Goal: Task Accomplishment & Management: Complete application form

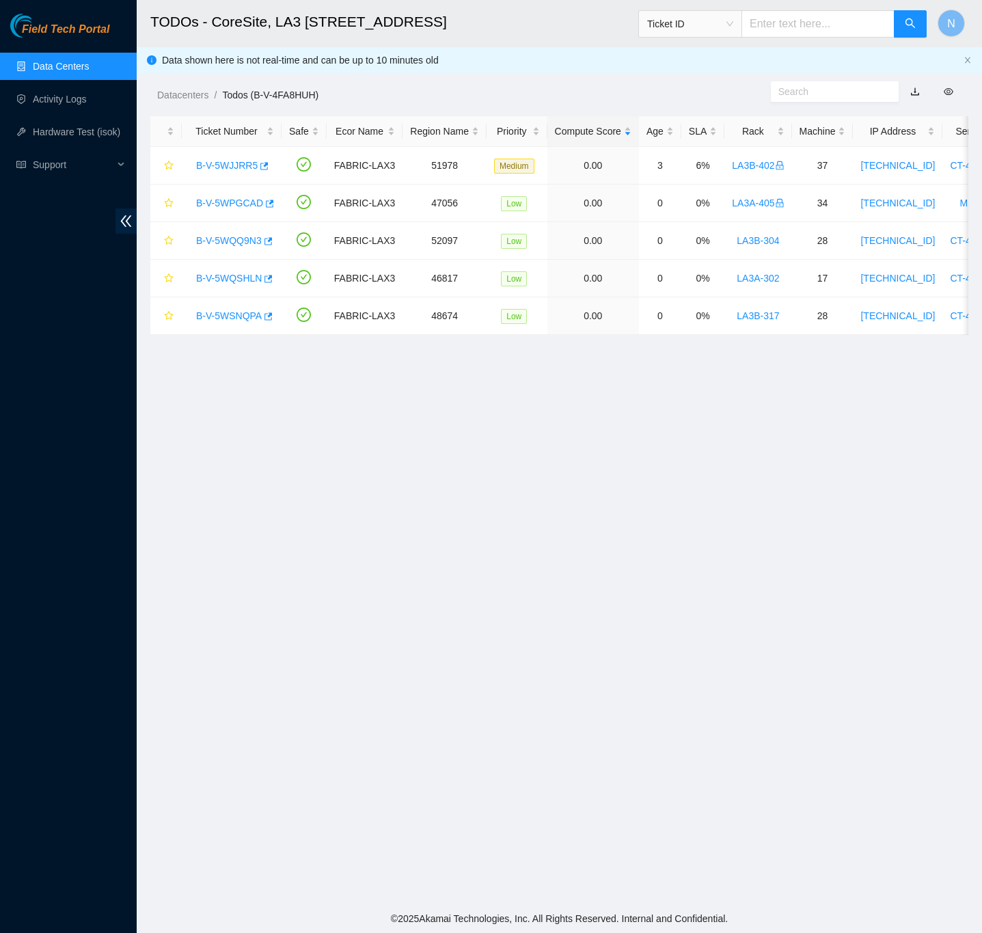
click at [45, 62] on link "Data Centers" at bounding box center [61, 66] width 56 height 11
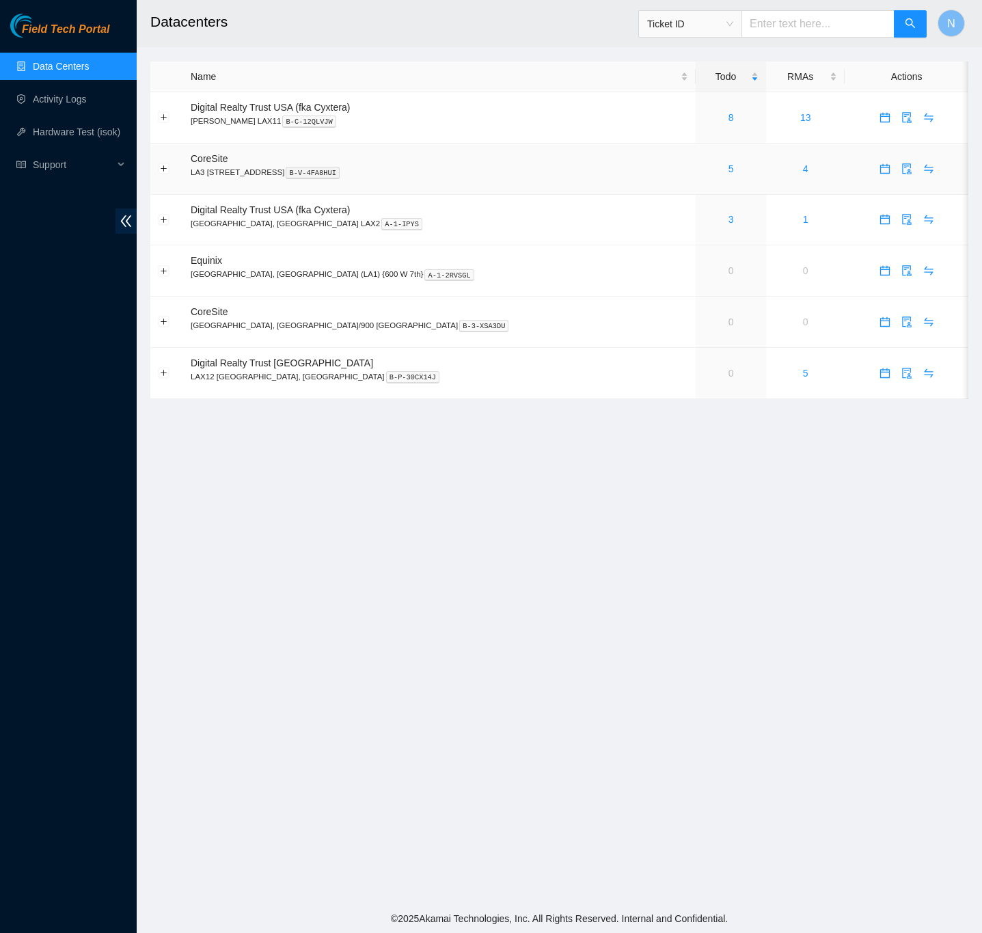
click at [703, 170] on div "5" at bounding box center [730, 168] width 55 height 15
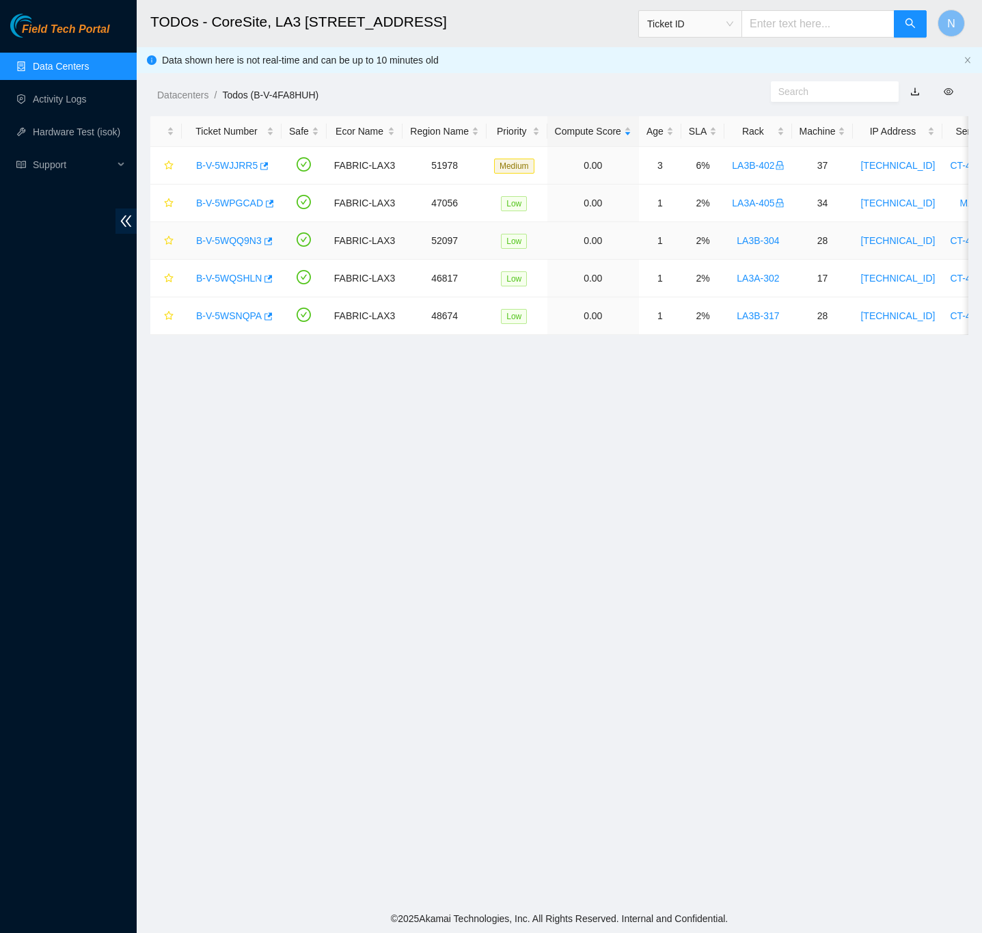
click at [218, 242] on link "B-V-5WQQ9N3" at bounding box center [229, 240] width 66 height 11
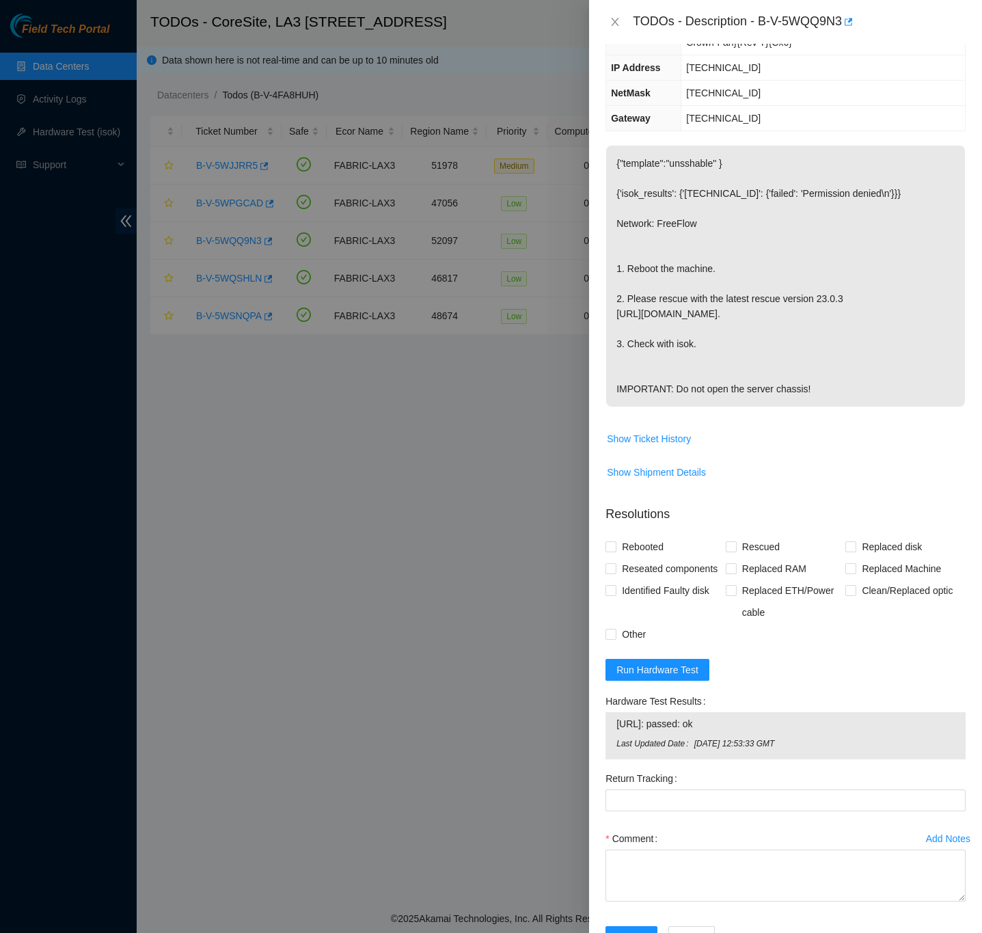
scroll to position [205, 0]
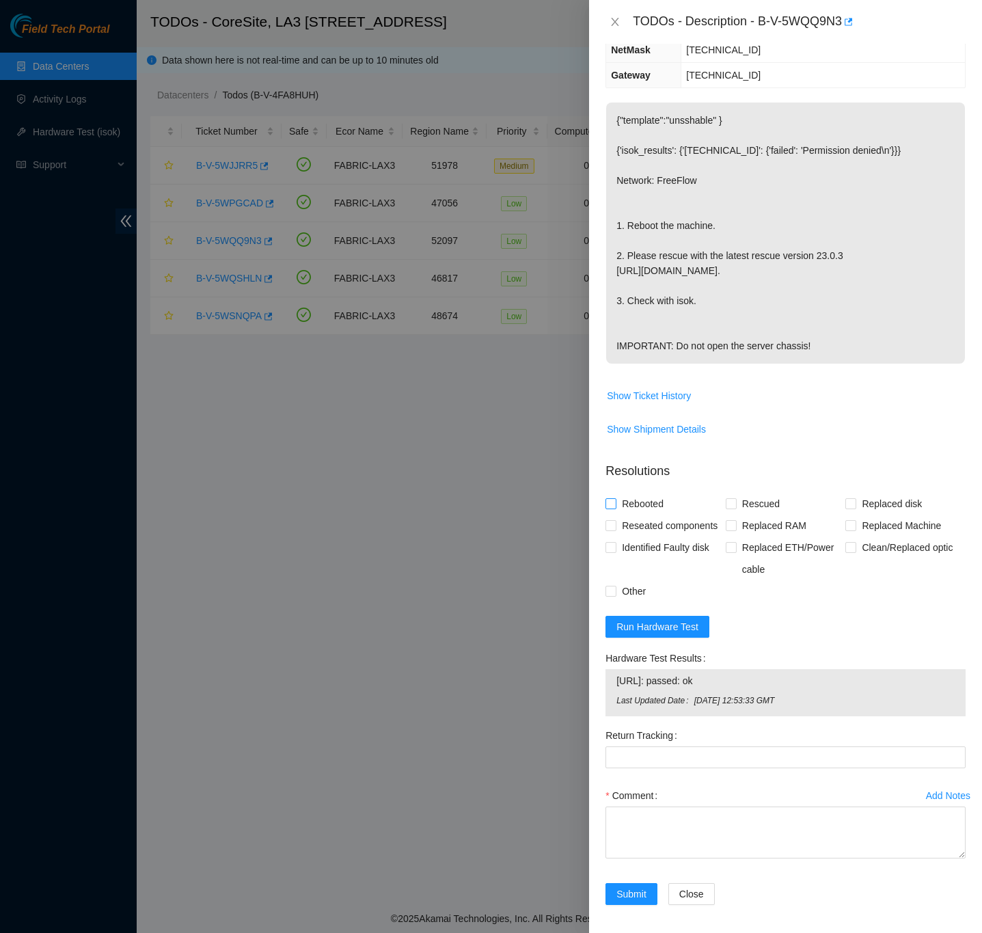
click at [609, 508] on input "Rebooted" at bounding box center [611, 503] width 10 height 10
checkbox input "true"
click at [726, 508] on input "Rescued" at bounding box center [731, 503] width 10 height 10
checkbox input "true"
click at [952, 641] on div "Problem Type Hardware Sub Type Tier 1 Rack Number LA3B-304 Machine Number 28 Se…" at bounding box center [785, 488] width 393 height 889
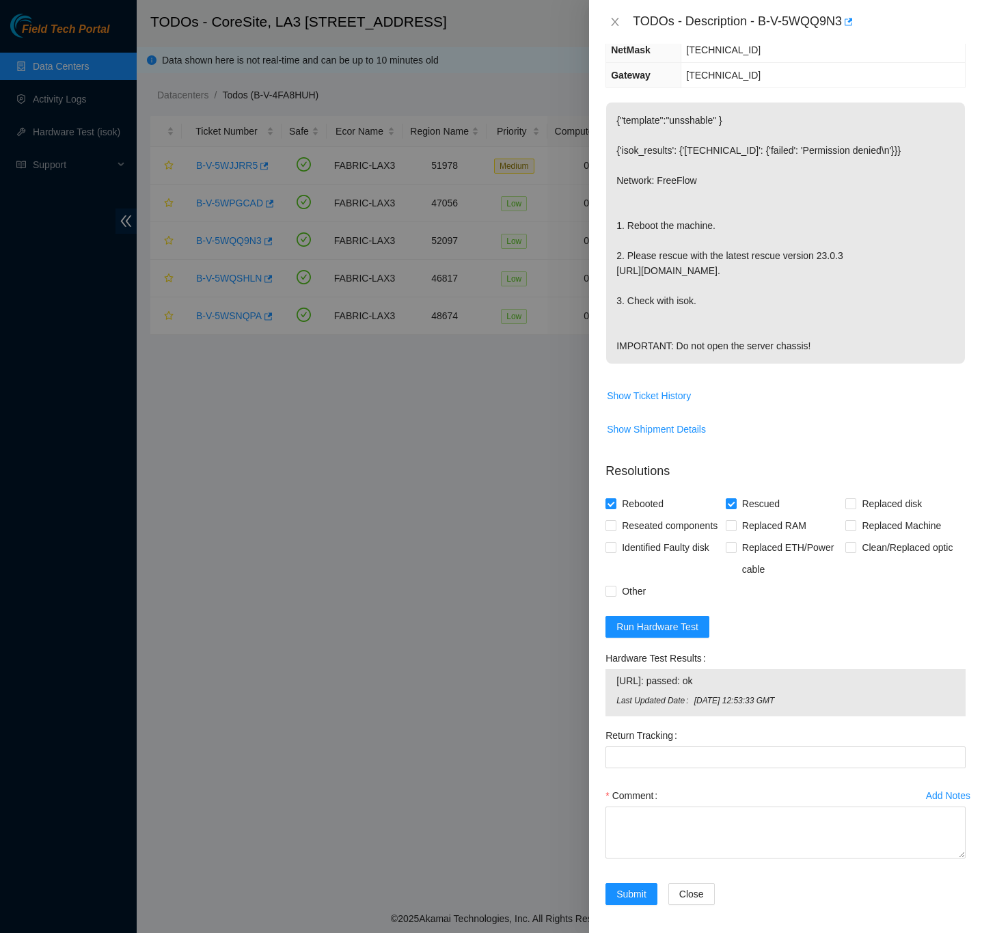
click at [942, 451] on td "Show Shipment Details" at bounding box center [786, 434] width 360 height 33
click at [683, 859] on textarea "Comment" at bounding box center [786, 833] width 360 height 52
paste textarea "B-V-5WQQ9N3 FABRIC-LAX3 Low LA3B-304 28 23.212.3.223 CT-4250421-00048 -Confirme…"
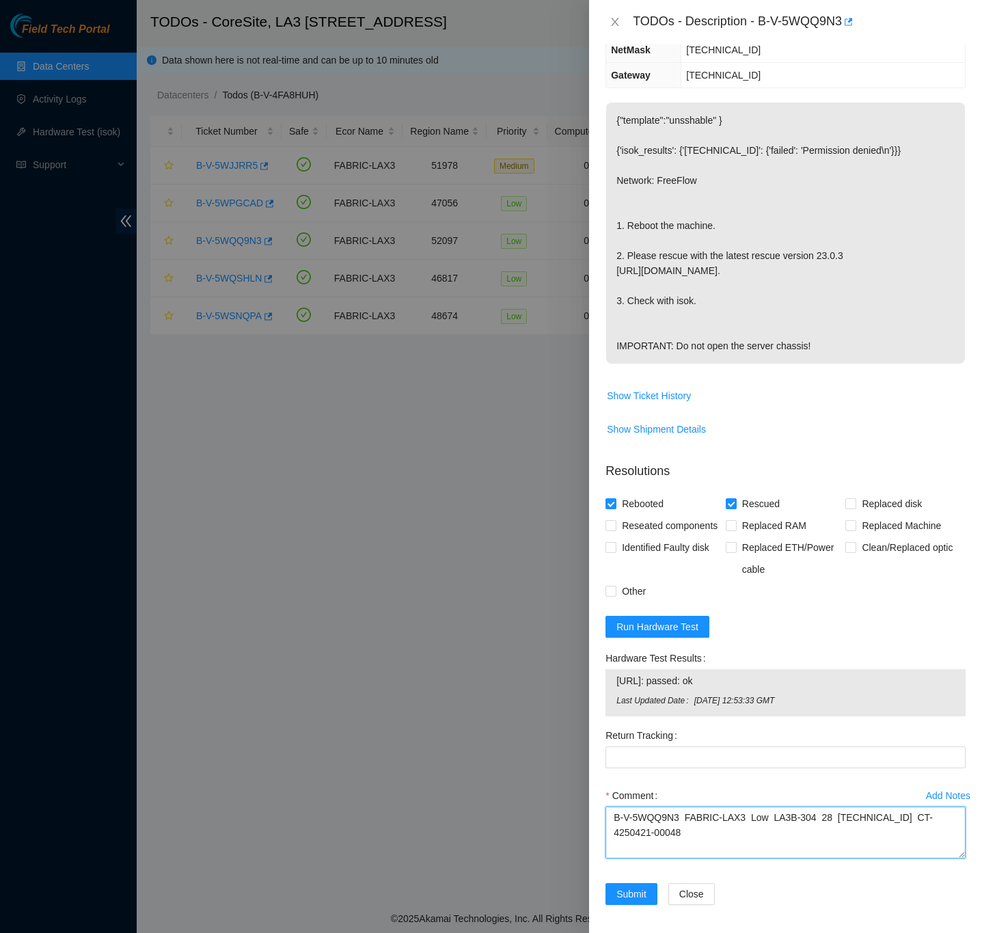
scroll to position [86, 0]
type textarea "B-V-5WQQ9N3 FABRIC-LAX3 Low LA3B-304 28 23.212.3.223 CT-4250421-00048 -Confirme…"
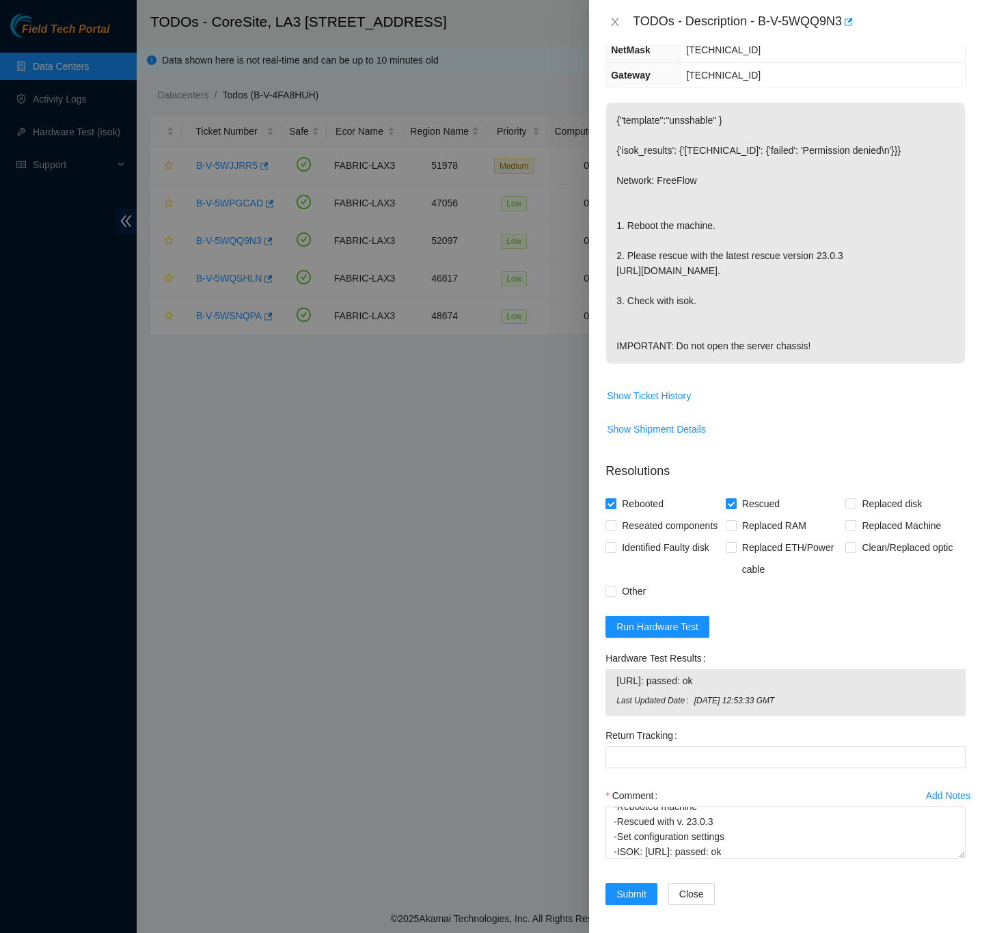
scroll to position [265, 0]
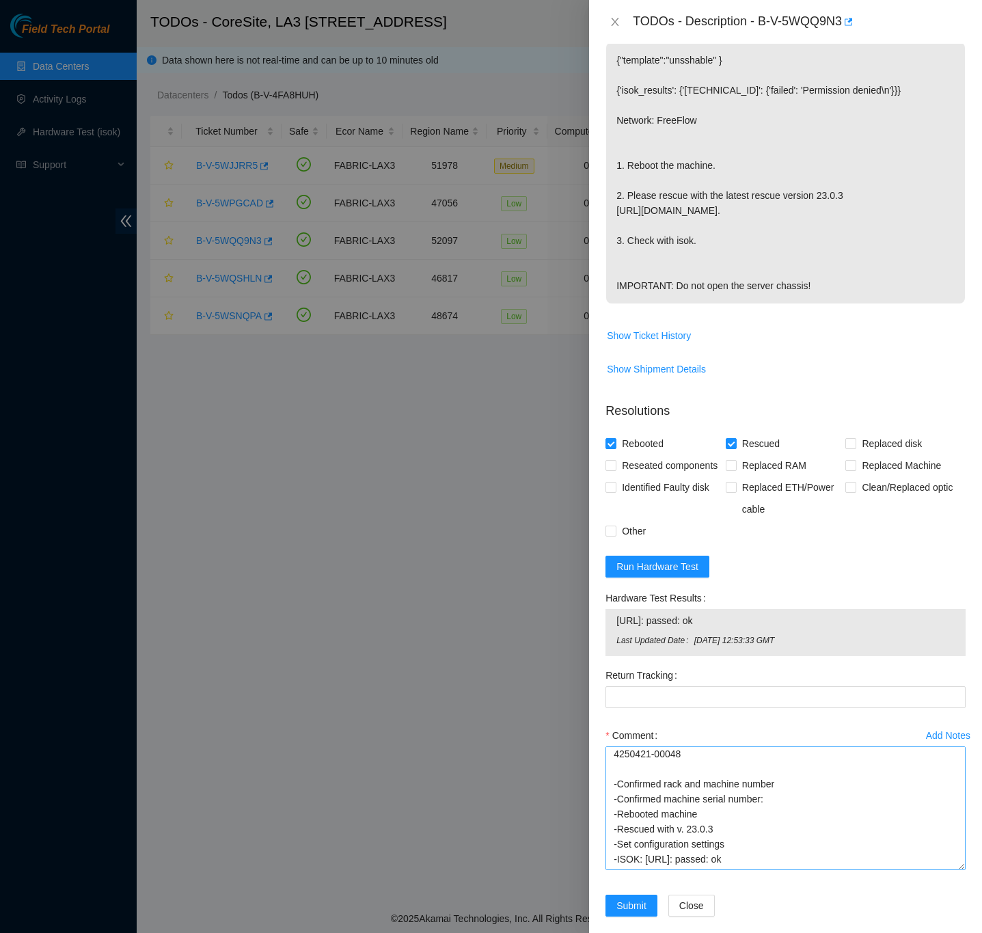
drag, startPoint x: 946, startPoint y: 850, endPoint x: 937, endPoint y: 922, distance: 72.3
click at [937, 870] on textarea "B-V-5WQQ9N3 FABRIC-LAX3 Low LA3B-304 28 23.212.3.223 CT-4250421-00048 -Confirme…" at bounding box center [786, 809] width 360 height 124
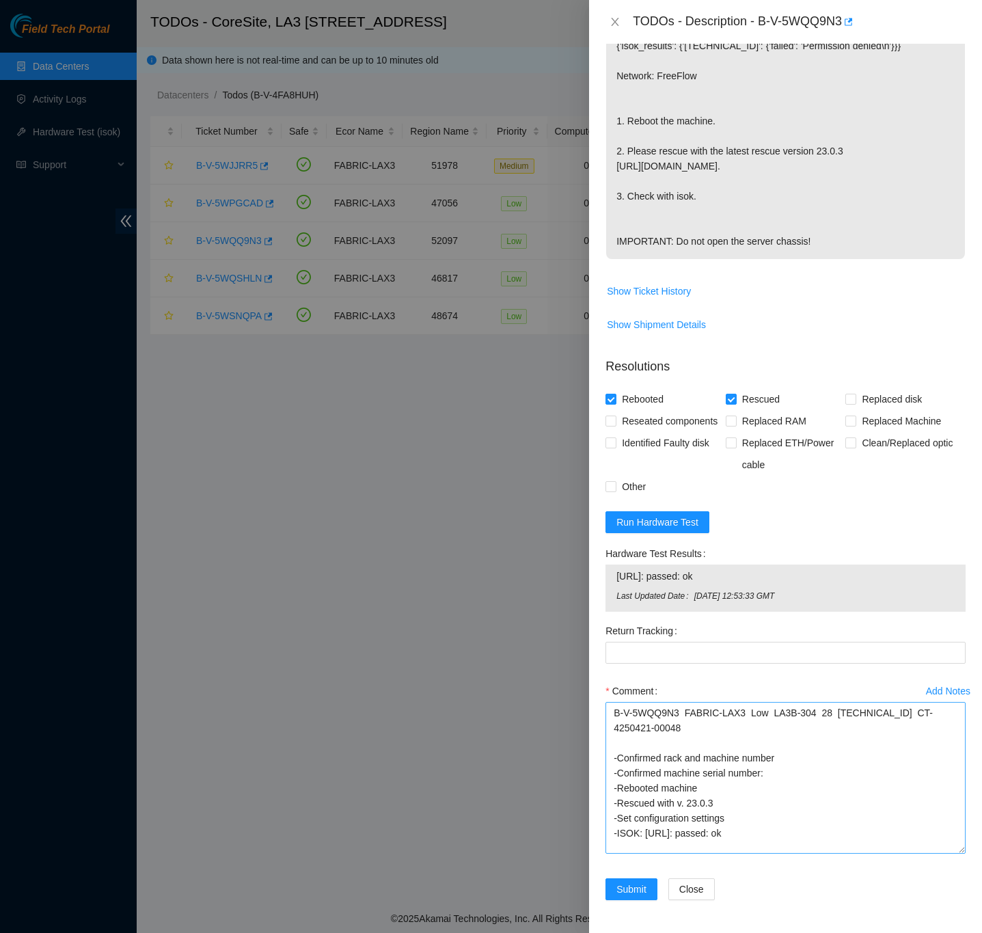
scroll to position [0, 0]
drag, startPoint x: 942, startPoint y: 850, endPoint x: 946, endPoint y: 880, distance: 30.4
click at [946, 854] on textarea "B-V-5WQQ9N3 FABRIC-LAX3 Low LA3B-304 28 23.212.3.223 CT-4250421-00048 -Confirme…" at bounding box center [786, 777] width 360 height 152
click at [958, 565] on div "Problem Type Hardware Sub Type Tier 1 Rack Number LA3B-304 Machine Number 28 Se…" at bounding box center [785, 488] width 393 height 889
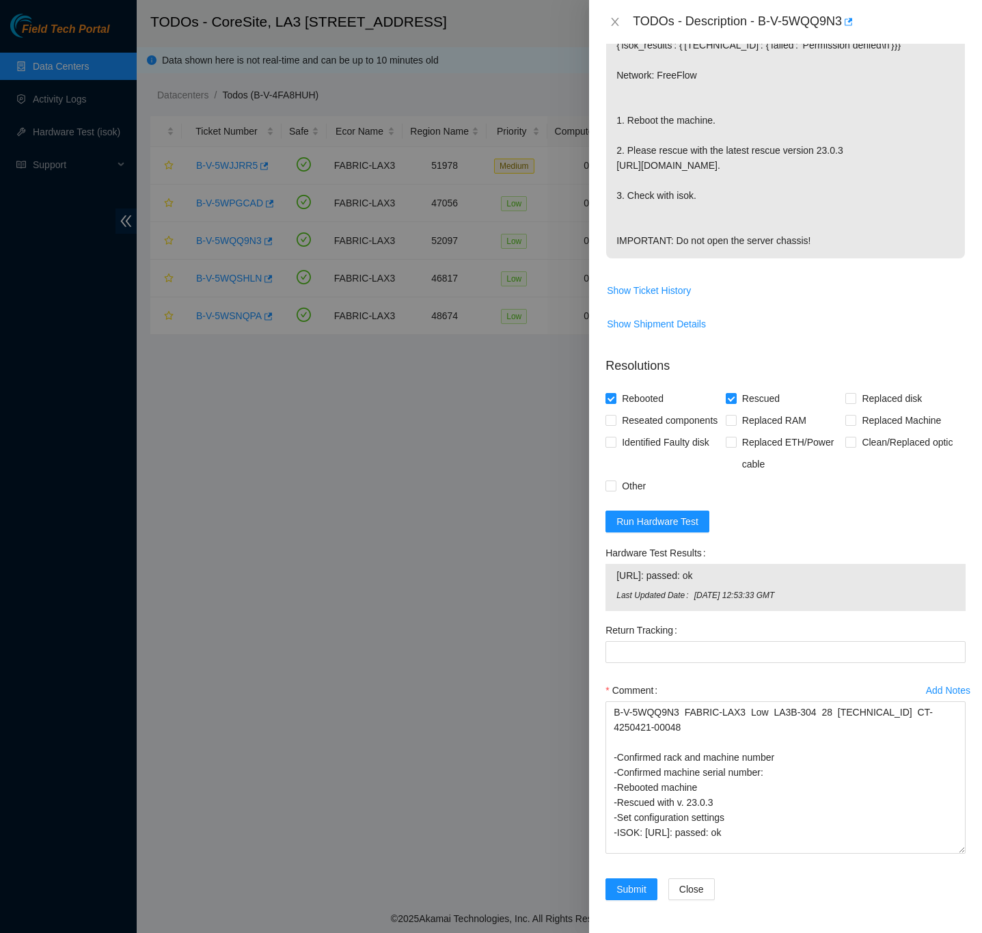
click at [961, 556] on div "Problem Type Hardware Sub Type Tier 1 Rack Number LA3B-304 Machine Number 28 Se…" at bounding box center [785, 488] width 393 height 889
click at [644, 890] on span "Submit" at bounding box center [632, 889] width 30 height 15
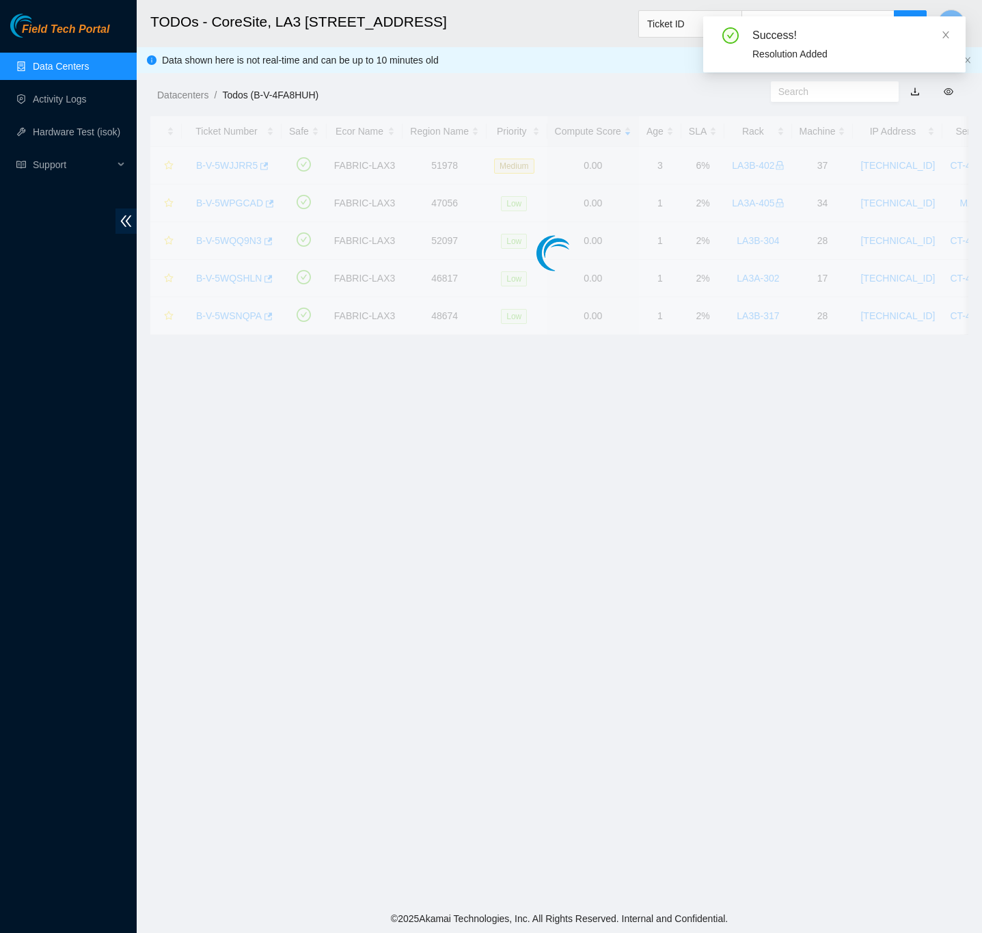
scroll to position [0, 0]
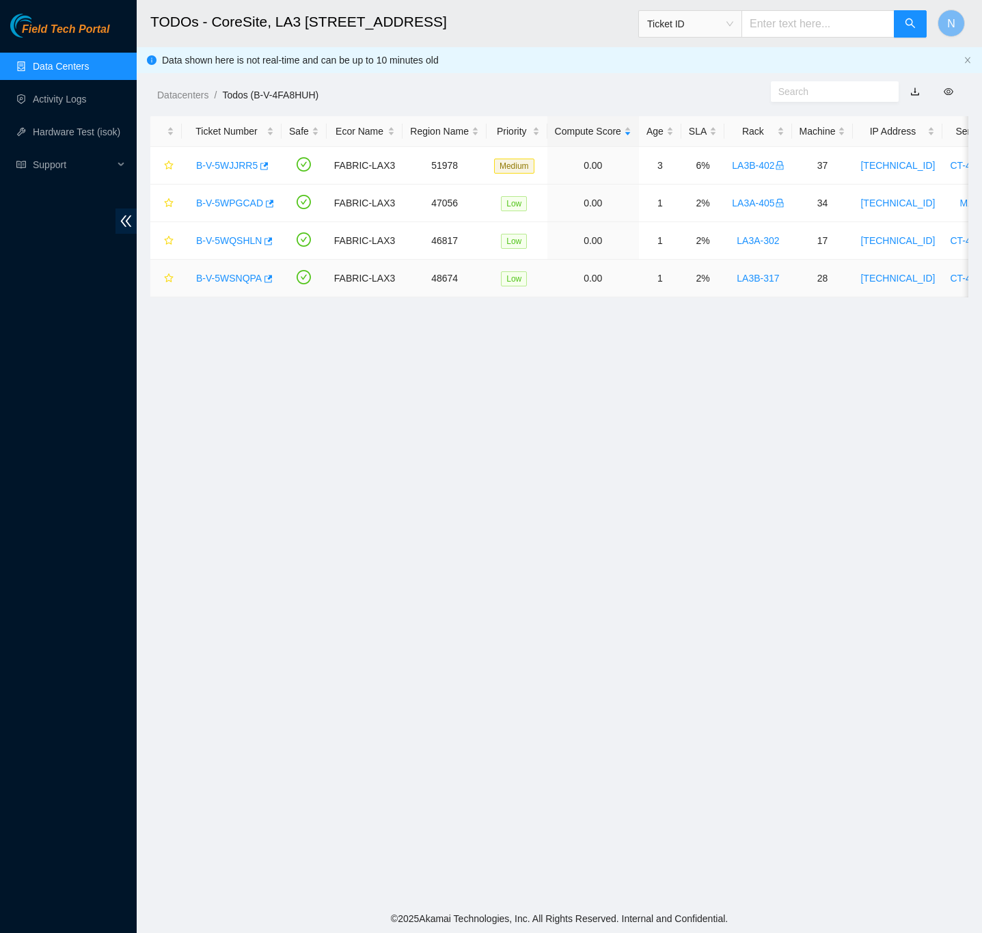
click at [247, 282] on link "B-V-5WSNQPA" at bounding box center [229, 278] width 66 height 11
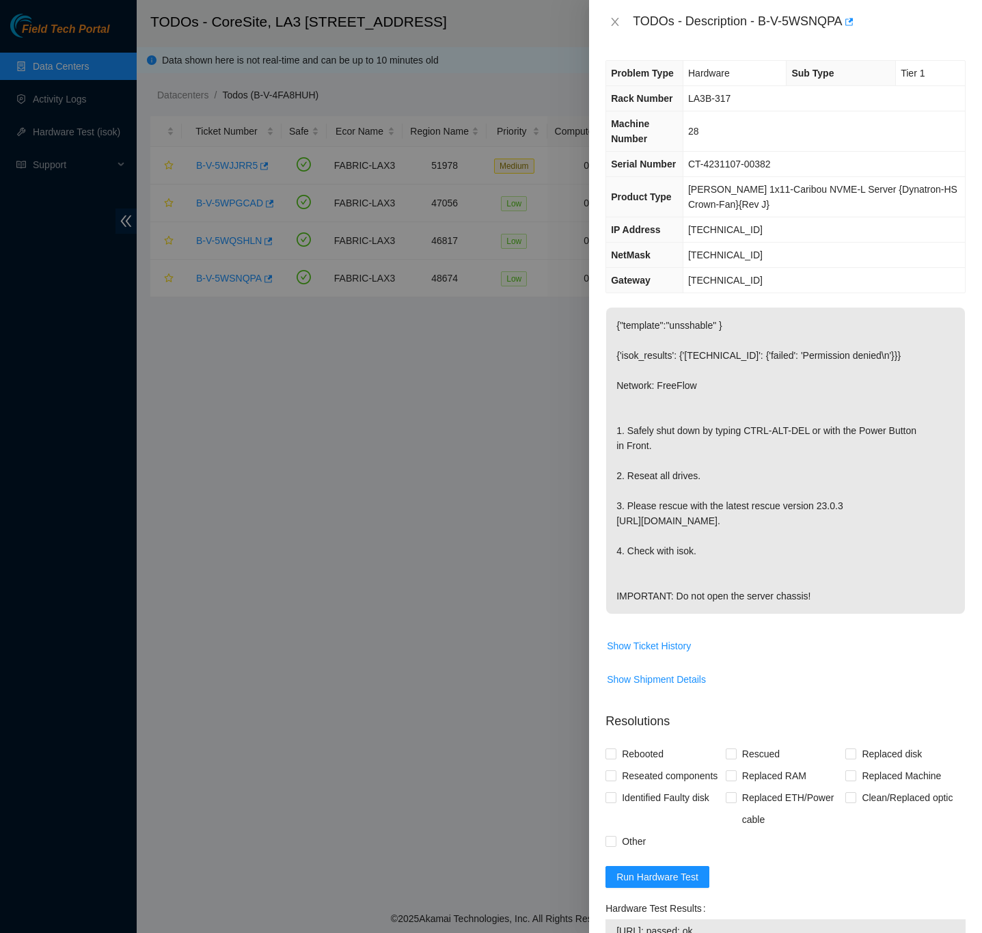
click at [952, 564] on div "Problem Type Hardware Sub Type Tier 1 Rack Number LA3B-317 Machine Number 28 Se…" at bounding box center [785, 488] width 393 height 889
click at [948, 623] on span "{"template":"unsshable" } {'isok_results': {'23.206.215.157': {'failed': 'Permi…" at bounding box center [785, 466] width 359 height 316
click at [960, 727] on div "Problem Type Hardware Sub Type Tier 1 Rack Number LA3B-317 Machine Number 28 Se…" at bounding box center [785, 488] width 393 height 889
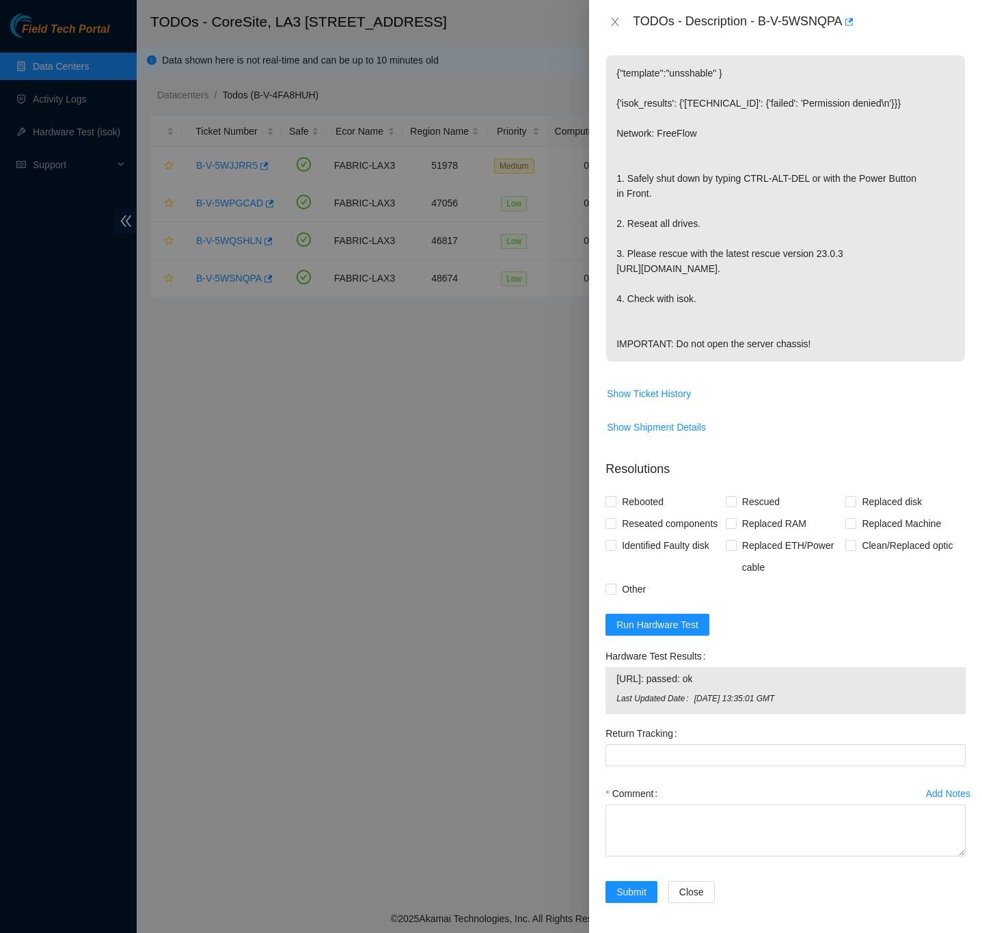
scroll to position [295, 0]
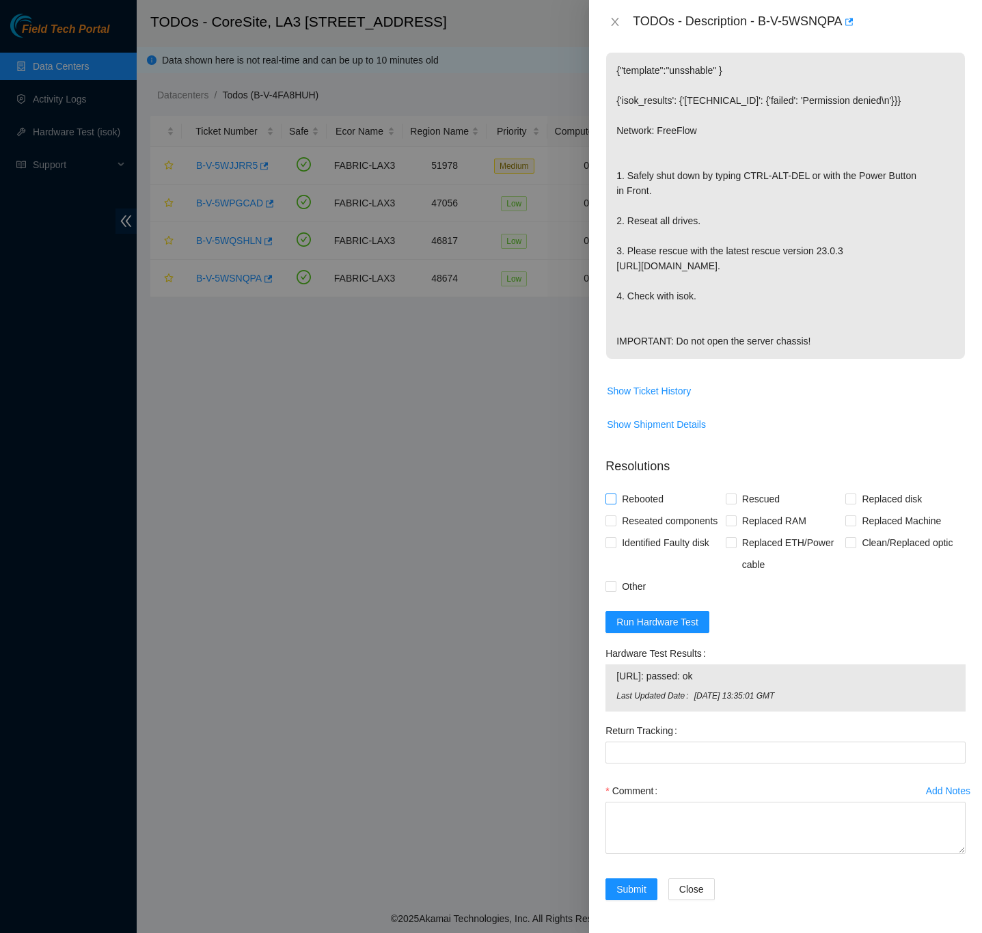
click at [615, 494] on input "Rebooted" at bounding box center [611, 499] width 10 height 10
checkbox input "true"
click at [727, 494] on input "Rescued" at bounding box center [731, 499] width 10 height 10
checkbox input "true"
click at [617, 585] on span "Other" at bounding box center [634, 587] width 35 height 22
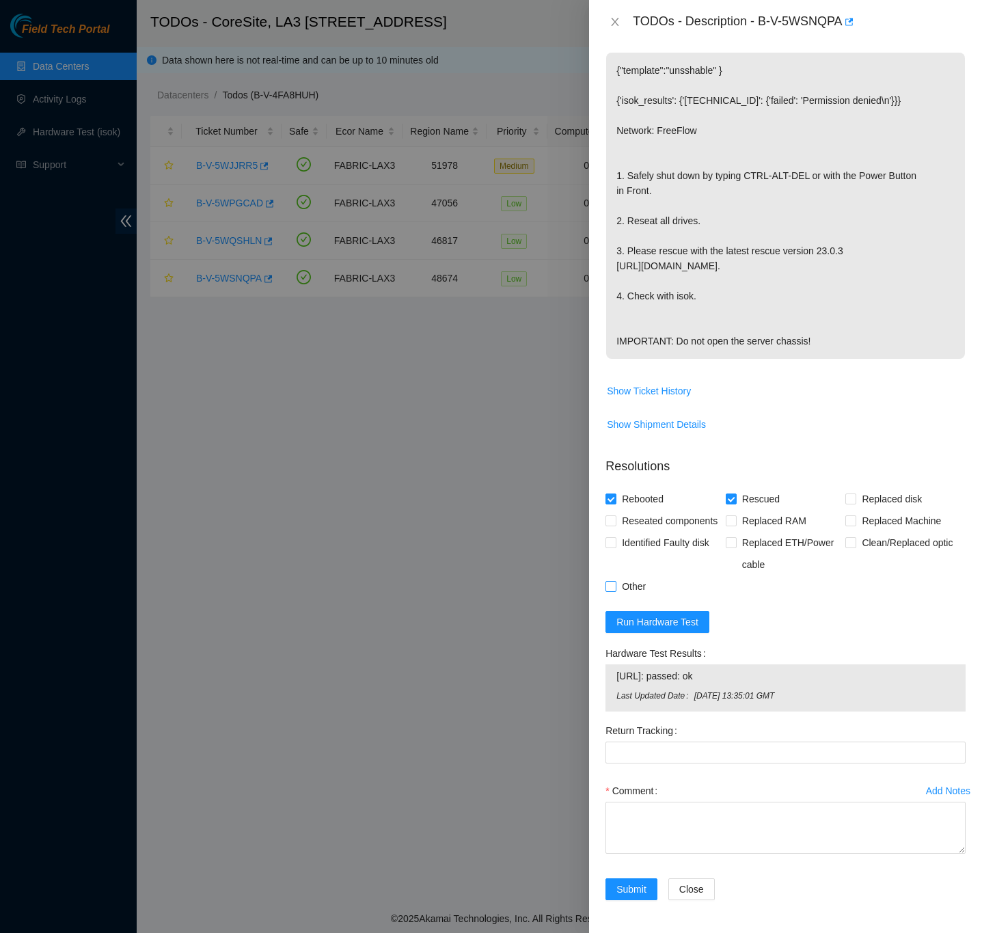
click at [615, 585] on input "Other" at bounding box center [611, 586] width 10 height 10
checkbox input "true"
click at [952, 497] on div "Problem Type Hardware Sub Type Tier 1 Rack Number LA3B-317 Machine Number 28 Se…" at bounding box center [785, 488] width 393 height 889
click at [667, 804] on textarea "Comment" at bounding box center [786, 828] width 360 height 52
click at [965, 734] on div "Problem Type Hardware Sub Type Tier 1 Rack Number LA3B-317 Machine Number 28 Se…" at bounding box center [785, 488] width 393 height 889
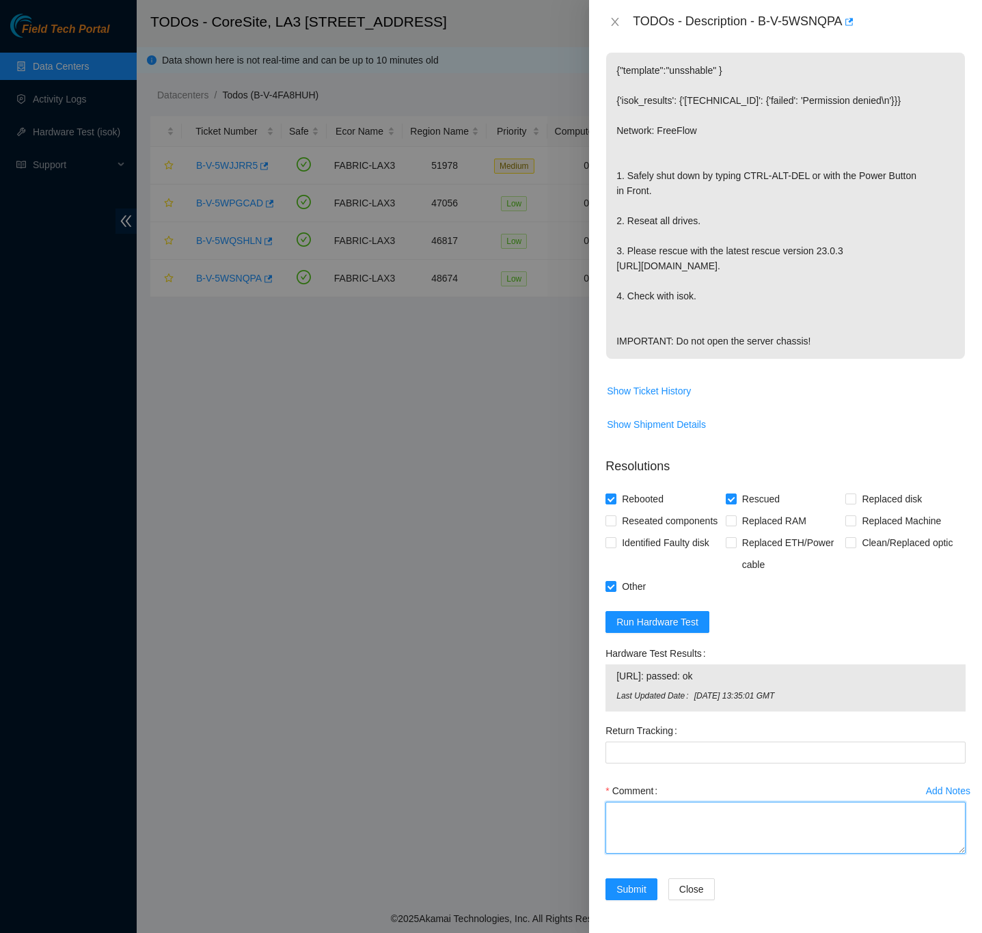
click at [753, 827] on textarea "Comment" at bounding box center [786, 828] width 360 height 52
paste textarea "B-V-5WSNQPA FABRIC-LAX3 Low LA3B-317 28 23.206.215.157 CT-4231107-00382 -Confir…"
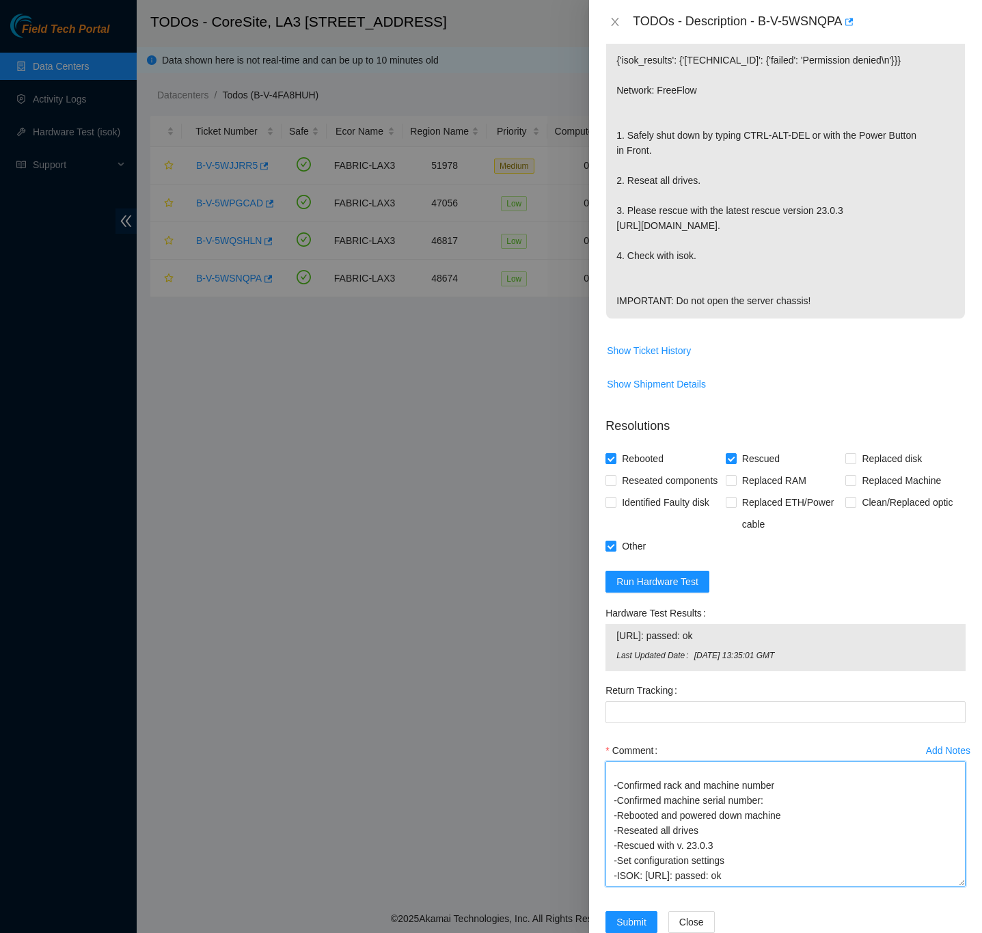
scroll to position [29, 0]
drag, startPoint x: 944, startPoint y: 850, endPoint x: 954, endPoint y: 922, distance: 72.4
click at [952, 911] on div "Add Notes Comment B-V-5WSNQPA FABRIC-LAX3 Low LA3B-317 28 23.206.215.157 CT-423…" at bounding box center [785, 826] width 371 height 172
type textarea "B-V-5WSNQPA FABRIC-LAX3 Low LA3B-317 28 23.206.215.157 CT-4231107-00382 -Confir…"
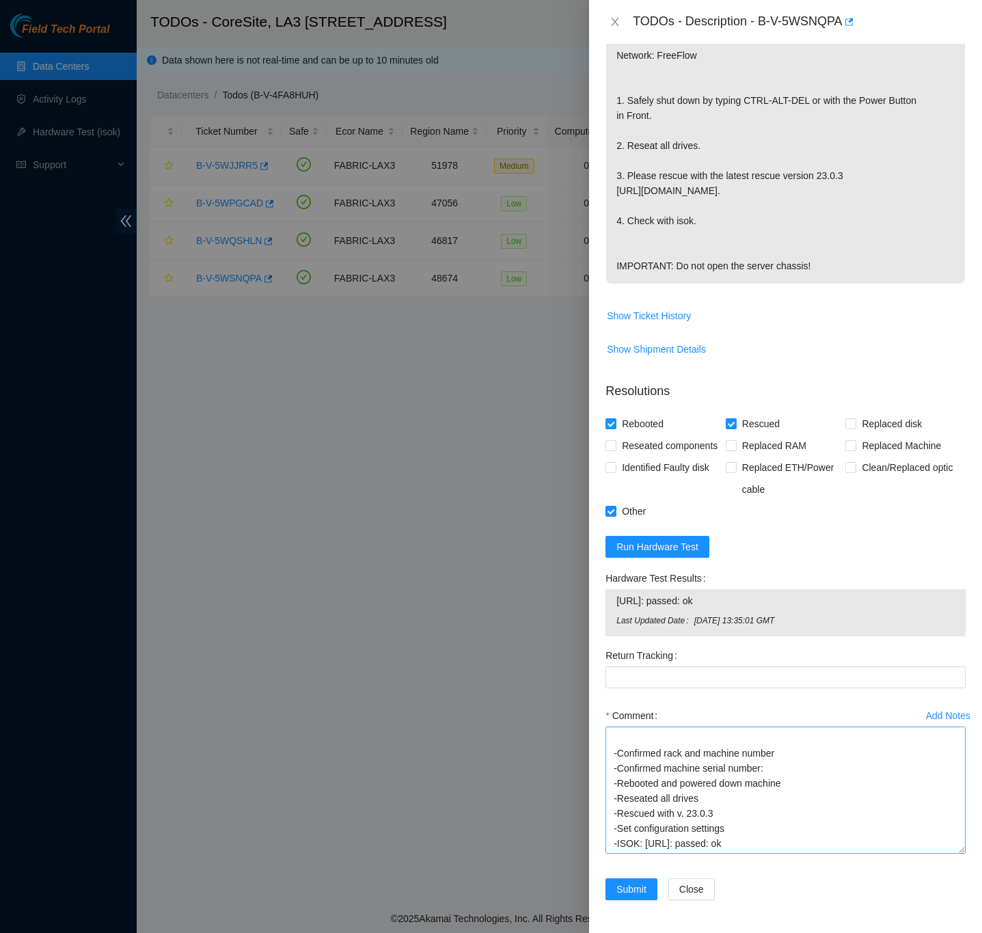
scroll to position [0, 0]
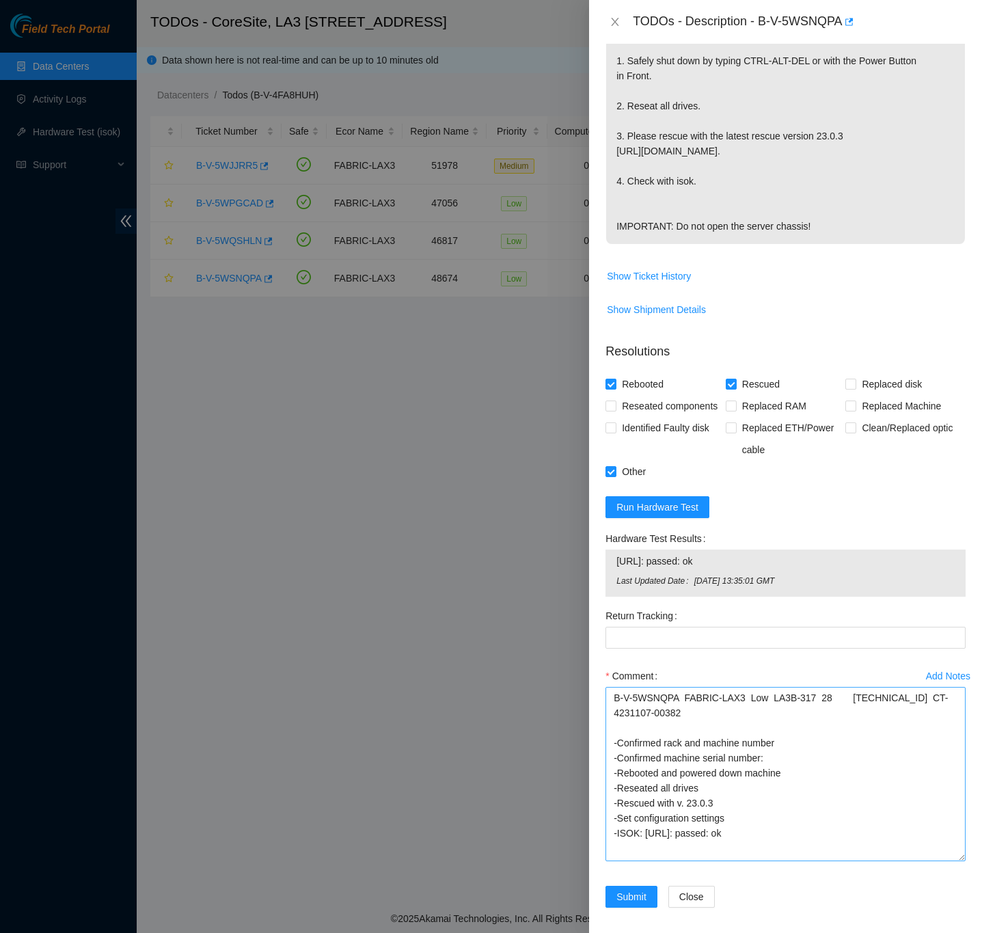
drag, startPoint x: 935, startPoint y: 852, endPoint x: 946, endPoint y: 900, distance: 49.8
click at [946, 861] on textarea "B-V-5WSNQPA FABRIC-LAX3 Low LA3B-317 28 23.206.215.157 CT-4231107-00382 -Confir…" at bounding box center [786, 774] width 360 height 174
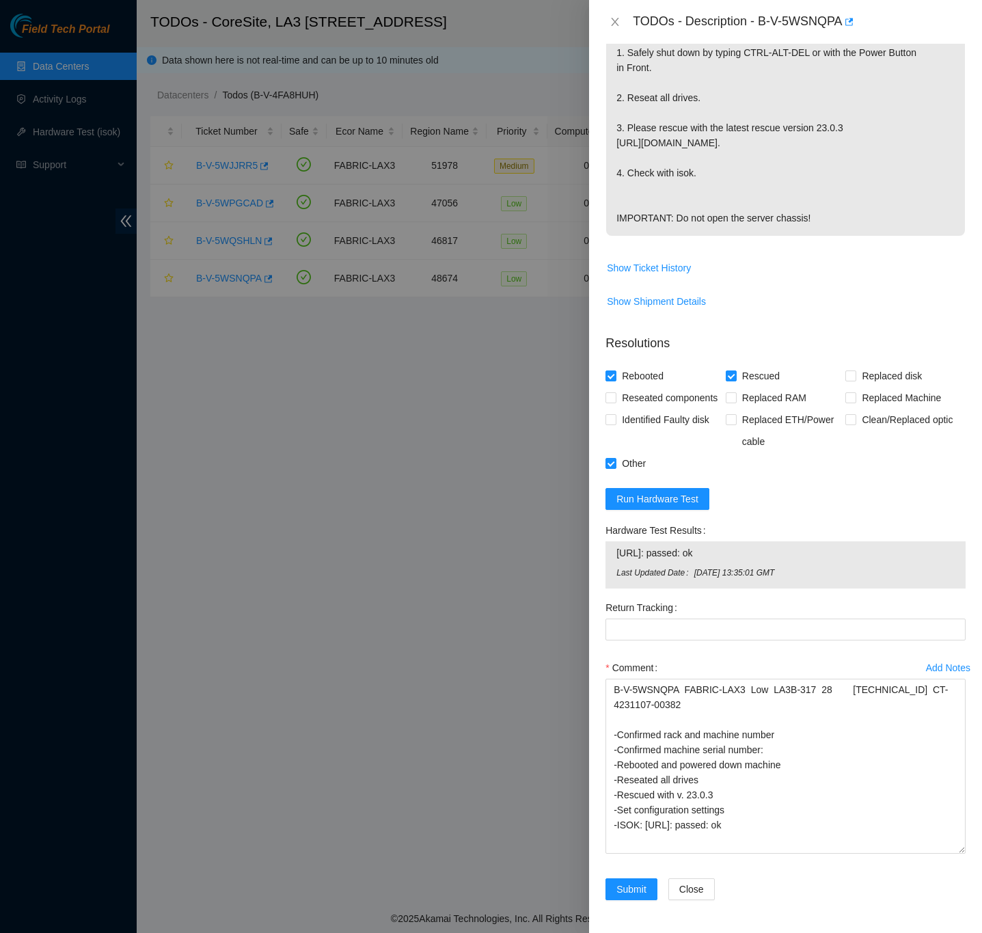
click at [954, 857] on div "Add Notes Comment B-V-5WSNQPA FABRIC-LAX3 Low LA3B-317 28 23.206.215.157 CT-423…" at bounding box center [785, 768] width 371 height 222
click at [956, 855] on div "Problem Type Hardware Sub Type Tier 1 Rack Number LA3B-317 Machine Number 28 Se…" at bounding box center [785, 488] width 393 height 889
click at [956, 799] on div "Add Notes Comment B-V-5WSNQPA FABRIC-LAX3 Low LA3B-317 28 23.206.215.157 CT-423…" at bounding box center [785, 768] width 371 height 222
click at [653, 895] on button "Submit" at bounding box center [632, 890] width 52 height 22
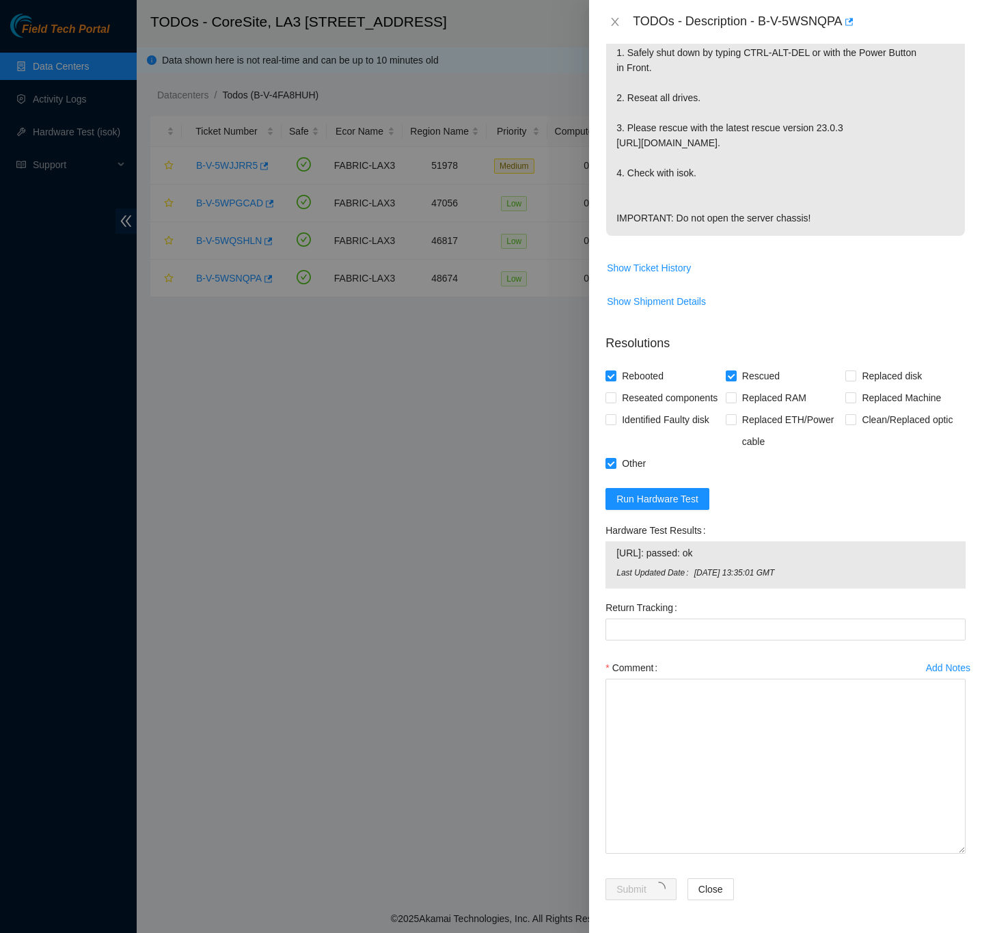
scroll to position [0, 0]
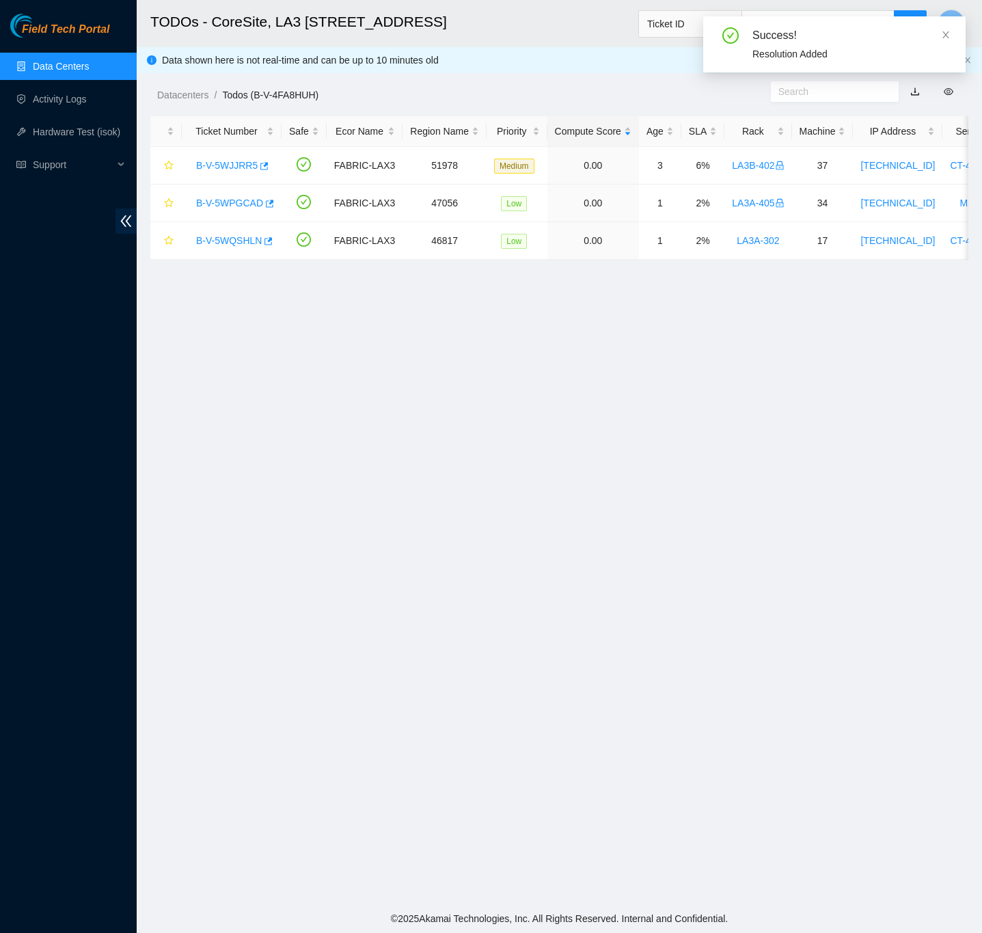
click at [79, 62] on link "Data Centers" at bounding box center [61, 66] width 56 height 11
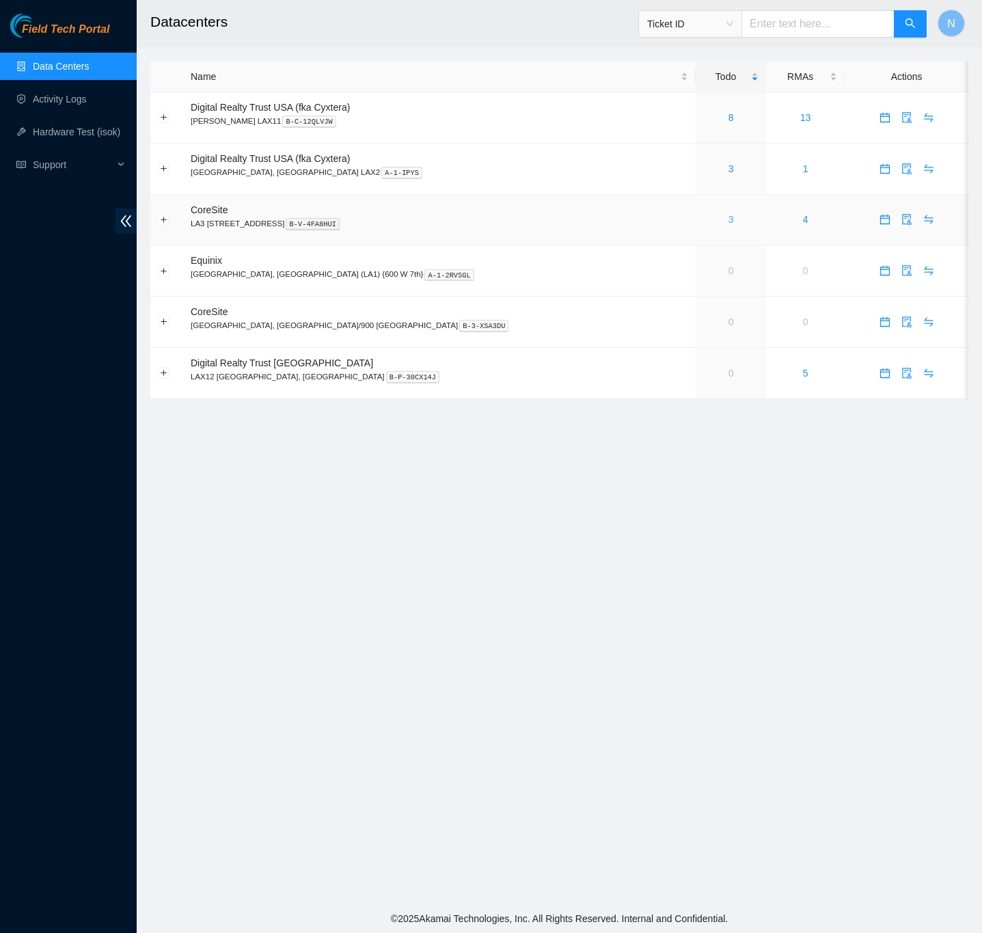
click at [729, 224] on link "3" at bounding box center [731, 219] width 5 height 11
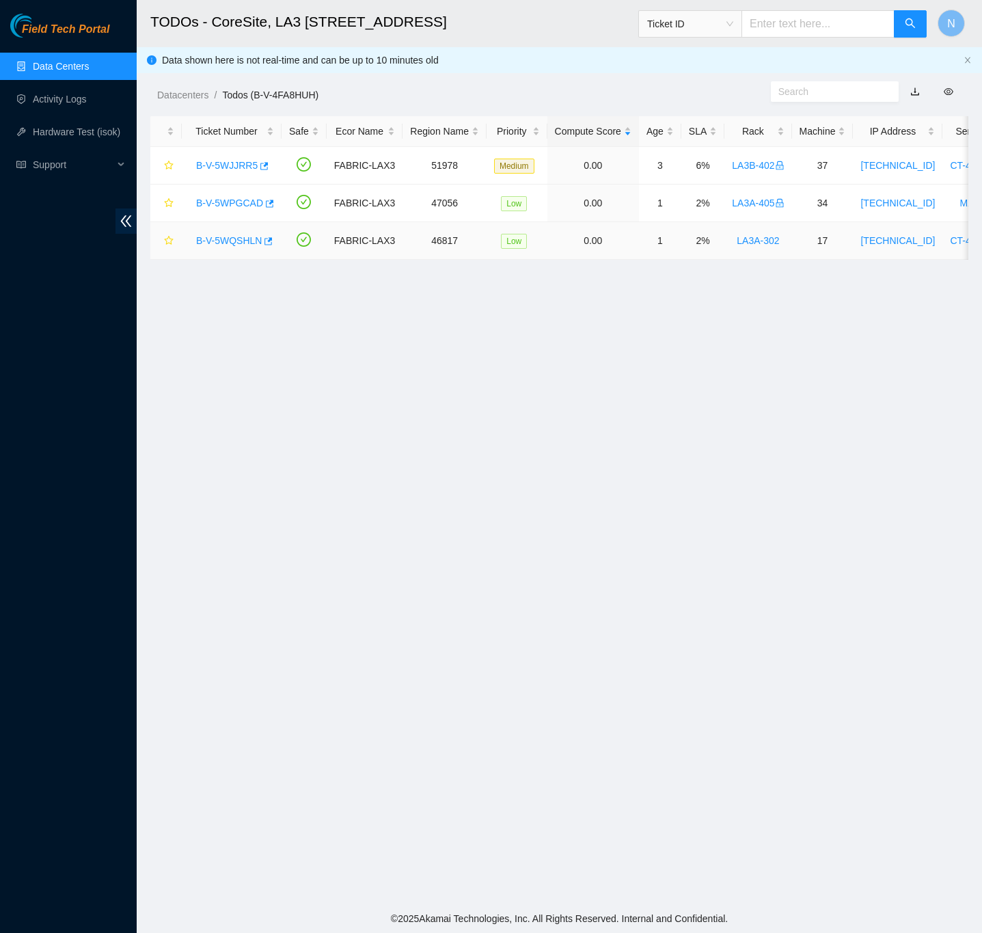
click at [237, 236] on link "B-V-5WQSHLN" at bounding box center [229, 240] width 66 height 11
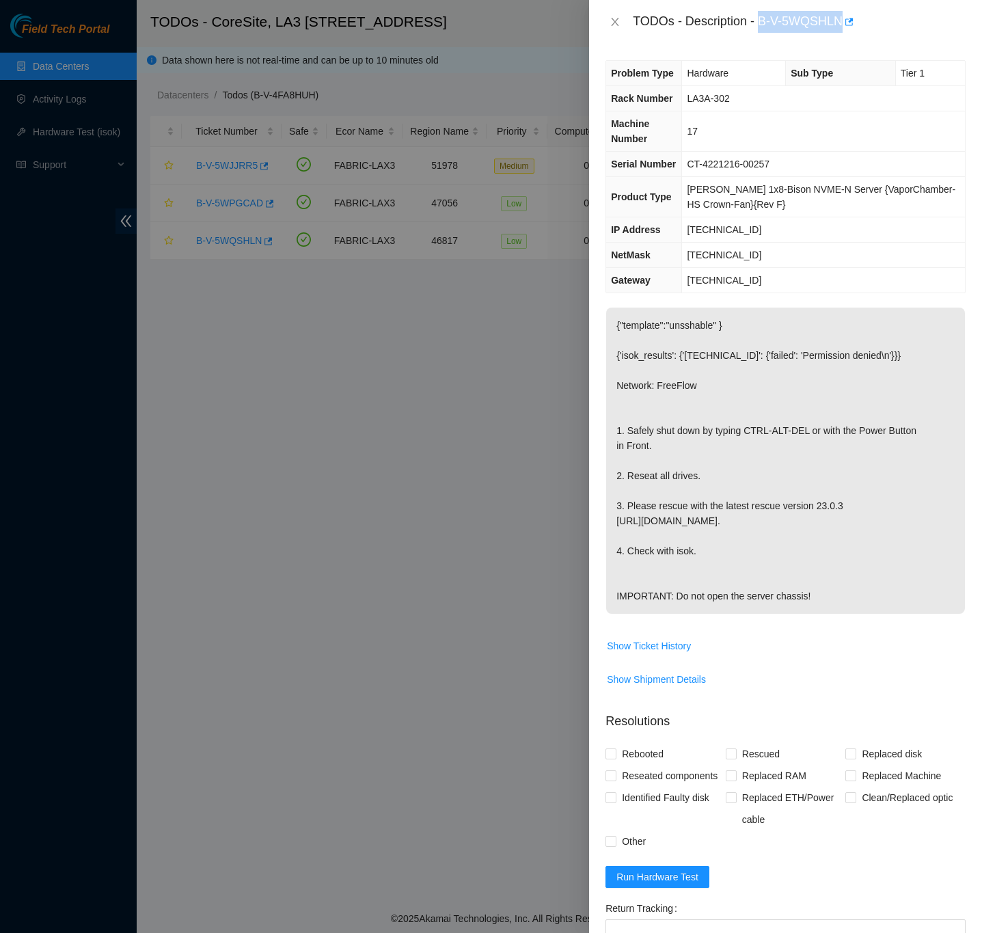
drag, startPoint x: 759, startPoint y: 21, endPoint x: 841, endPoint y: 25, distance: 82.1
click at [841, 25] on div "TODOs - Description - B-V-5WQSHLN" at bounding box center [799, 22] width 333 height 22
copy div "B-V-5WQSHLN"
click at [616, 21] on icon "close" at bounding box center [616, 22] width 8 height 8
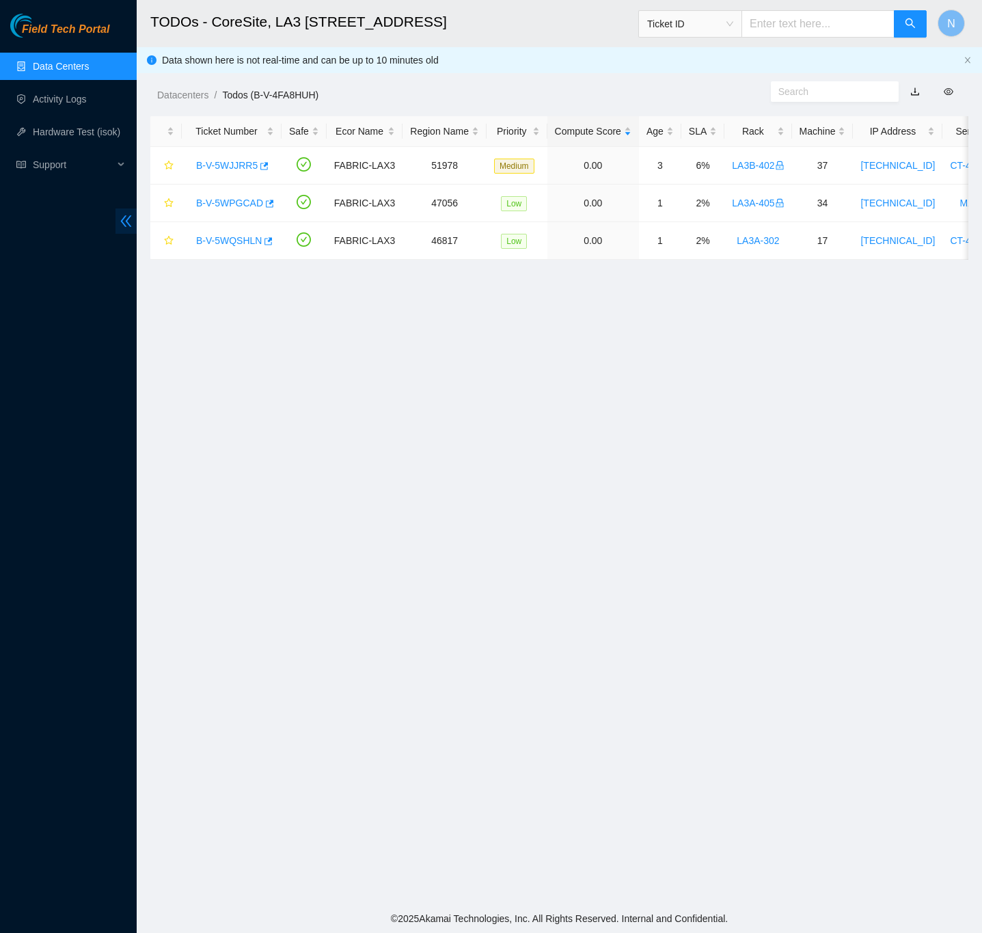
click at [122, 220] on icon "double-left" at bounding box center [126, 221] width 14 height 14
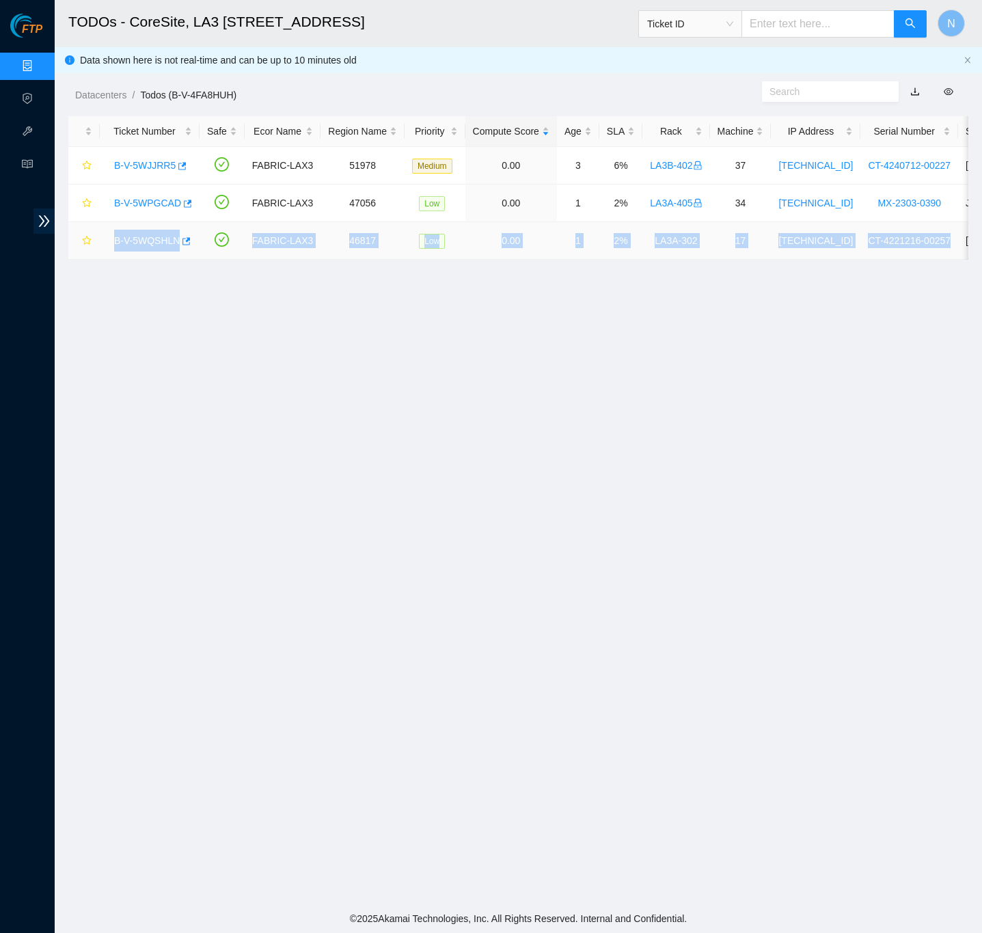
drag, startPoint x: 936, startPoint y: 240, endPoint x: 109, endPoint y: 239, distance: 826.5
click at [109, 238] on tr "B-V-5WQSHLN FABRIC-LAX3 46817 Low 0.00 1 2% LA3A-302 17 [TECHNICAL_ID] CT-42212…" at bounding box center [704, 241] width 1272 height 38
copy tr "B-V-5WQSHLN FABRIC-LAX3 46817 Low 0.00 1 2% LA3A-302 17 [TECHNICAL_ID] CT-42212…"
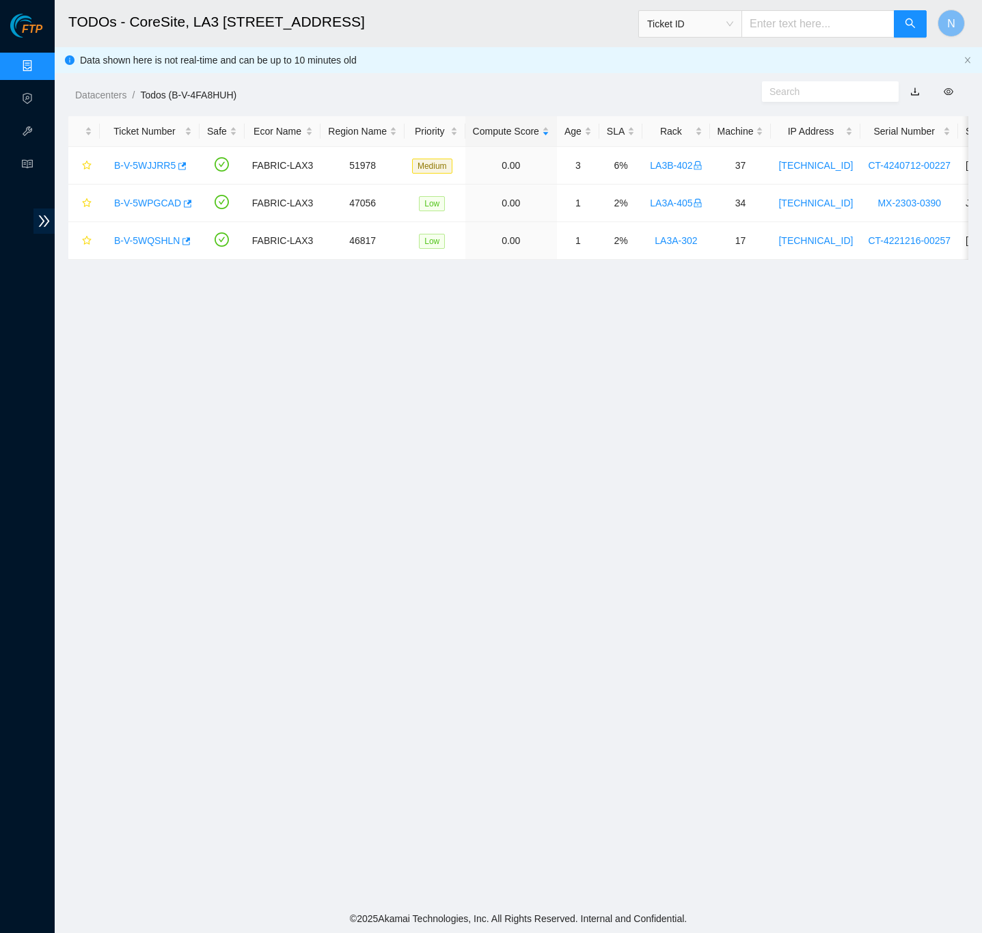
click at [616, 325] on main "TODOs - CoreSite, LA3 200 Bauchet St Ticket ID N Data shown here is not real-ti…" at bounding box center [519, 452] width 928 height 904
click at [152, 245] on link "B-V-5WQSHLN" at bounding box center [147, 240] width 66 height 11
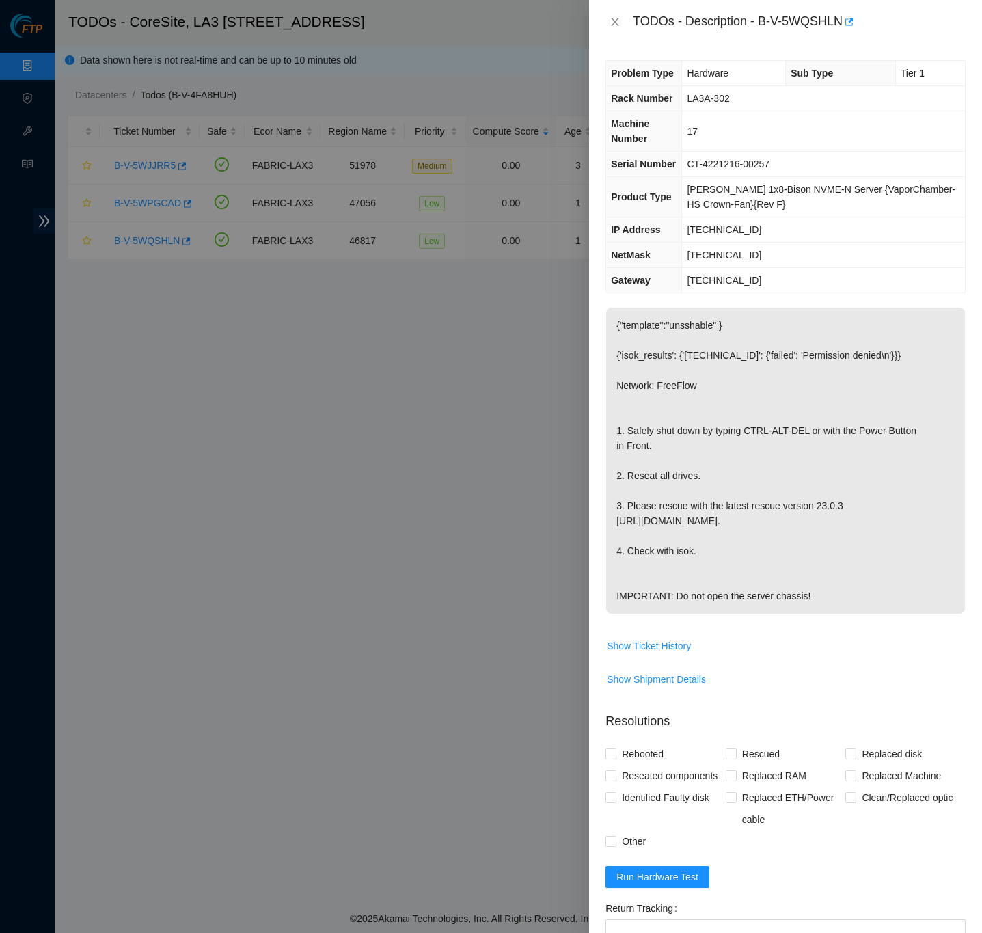
click at [954, 628] on div "Problem Type Hardware Sub Type Tier 1 Rack Number LA3A-302 Machine Number 17 Se…" at bounding box center [785, 488] width 393 height 889
click at [956, 328] on div "Problem Type Hardware Sub Type Tier 1 Rack Number LA3A-302 Machine Number 17 Se…" at bounding box center [785, 488] width 393 height 889
click at [952, 519] on div "Problem Type Hardware Sub Type Tier 1 Rack Number LA3A-302 Machine Number 17 Se…" at bounding box center [785, 488] width 393 height 889
click at [613, 21] on icon "close" at bounding box center [615, 21] width 11 height 11
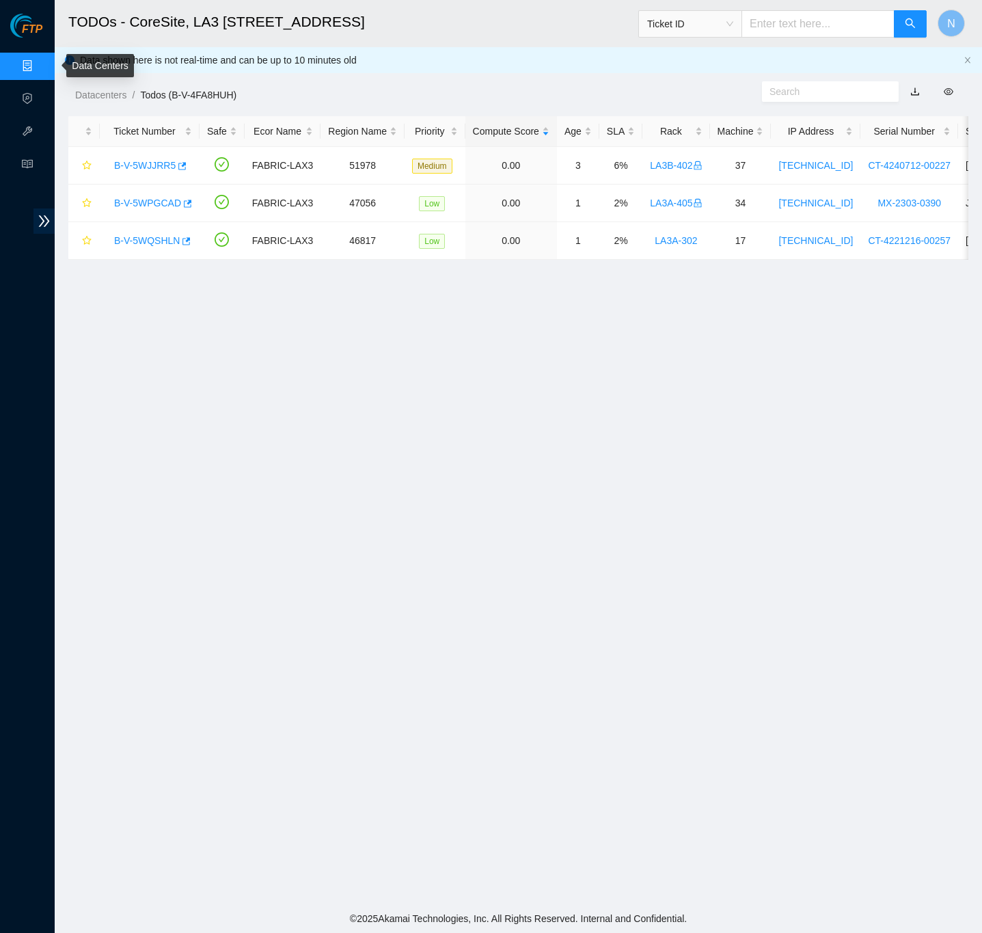
click at [40, 62] on link "Data Centers" at bounding box center [68, 66] width 56 height 11
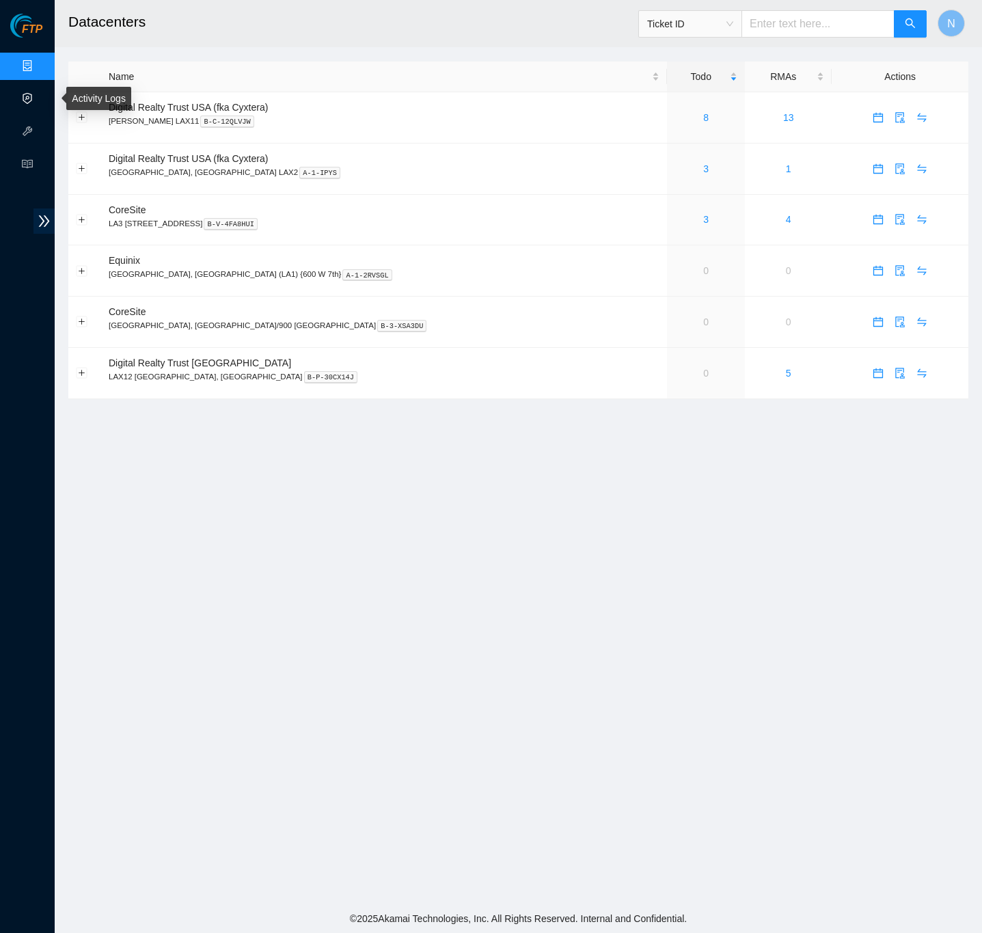
click at [40, 97] on link "Activity Logs" at bounding box center [67, 99] width 54 height 11
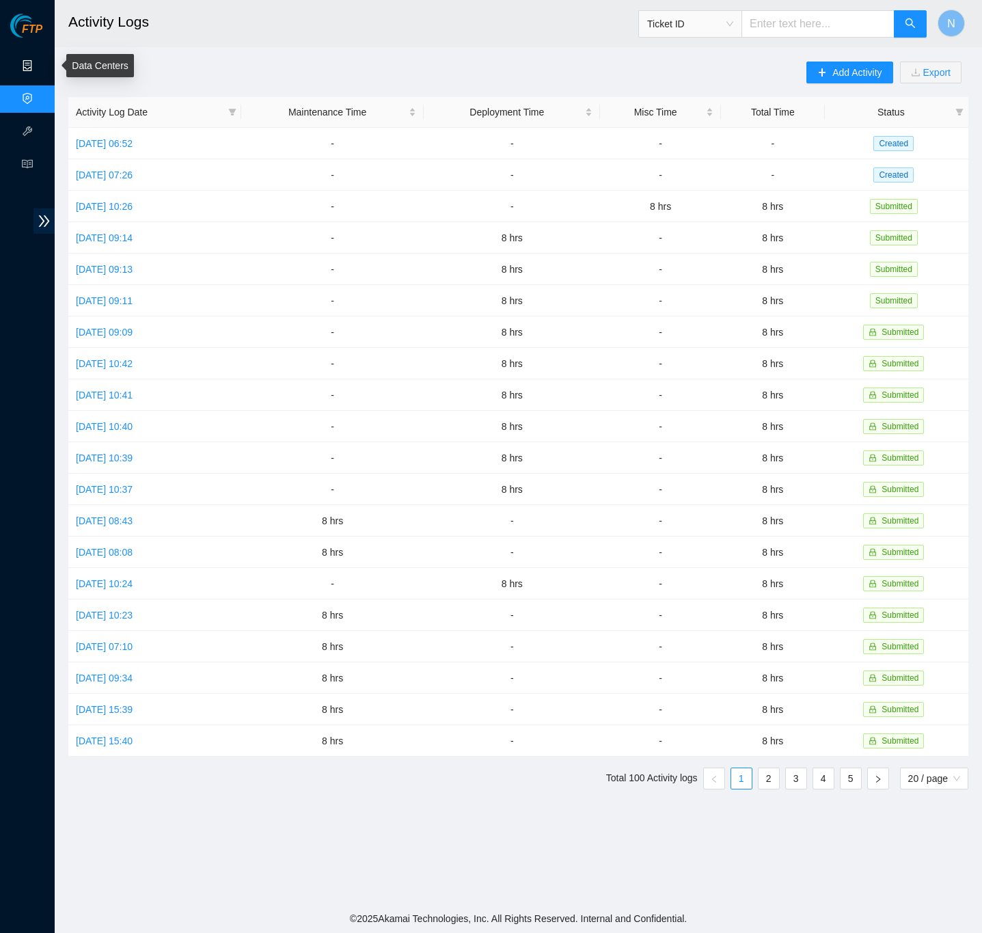
click at [40, 64] on link "Data Centers" at bounding box center [68, 66] width 56 height 11
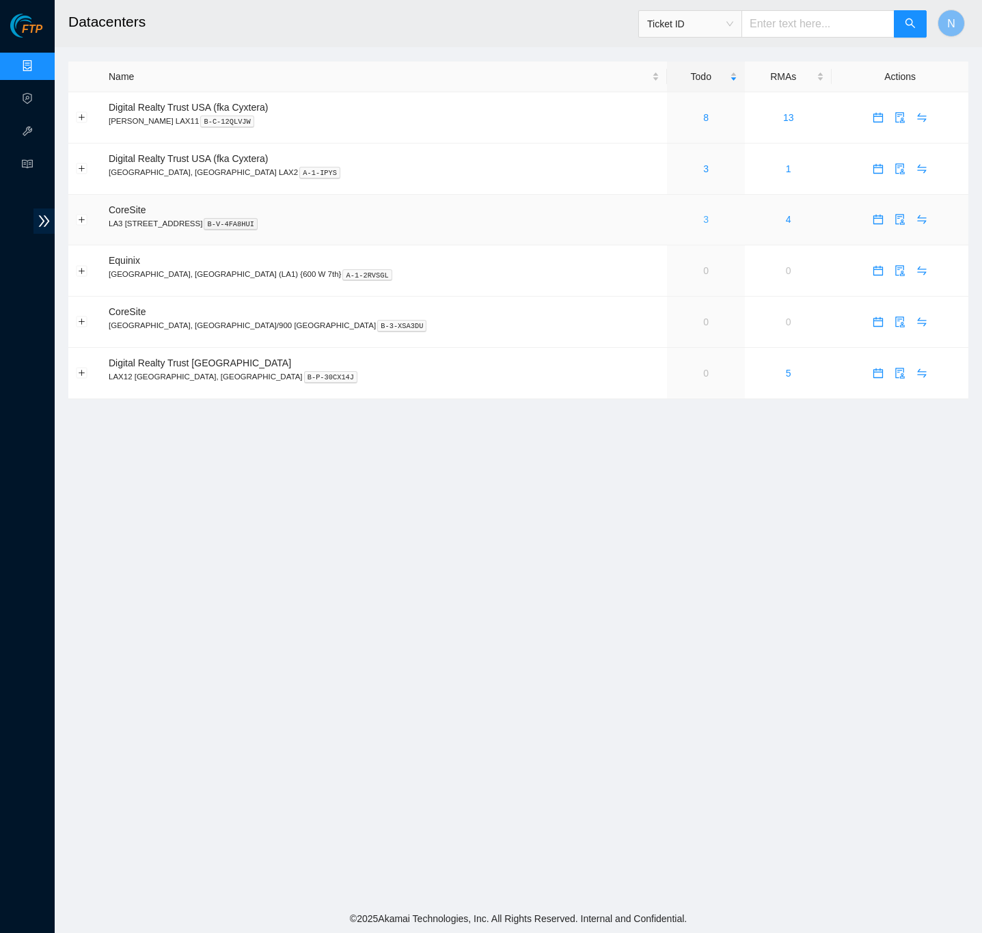
click at [703, 222] on link "3" at bounding box center [705, 219] width 5 height 11
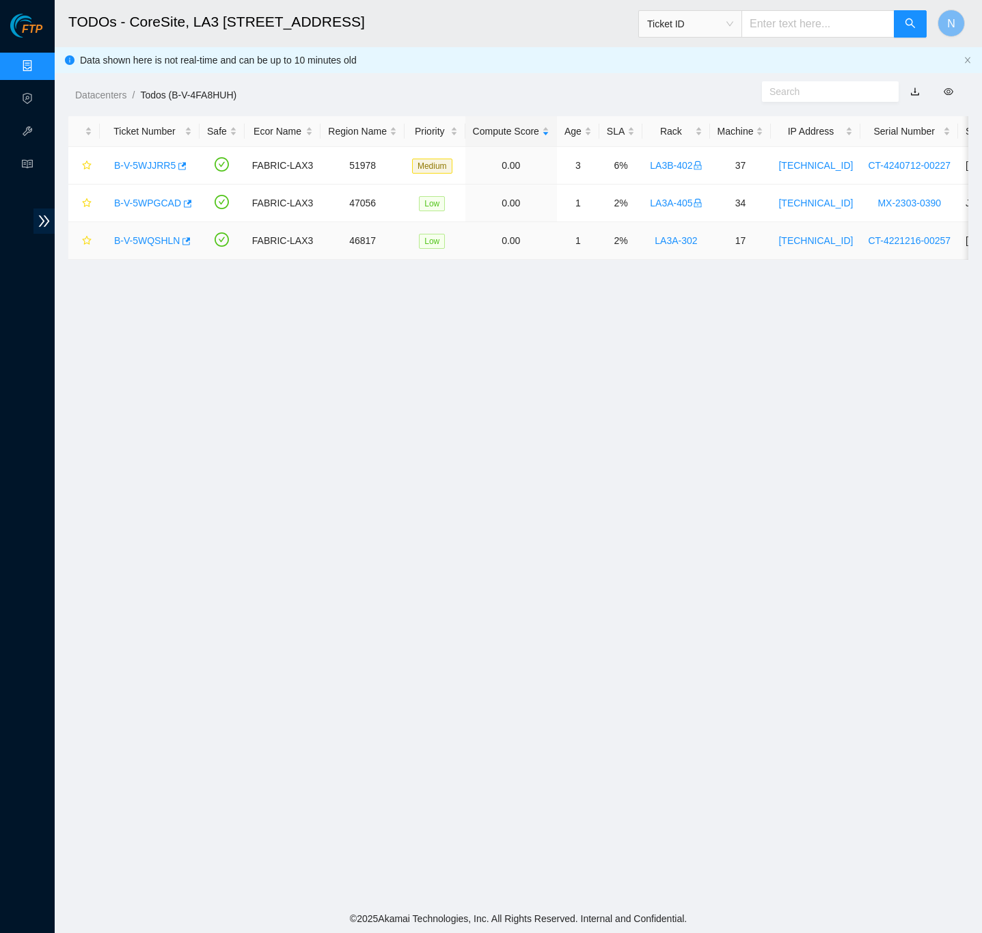
click at [159, 241] on link "B-V-5WQSHLN" at bounding box center [147, 240] width 66 height 11
